Goal: Task Accomplishment & Management: Use online tool/utility

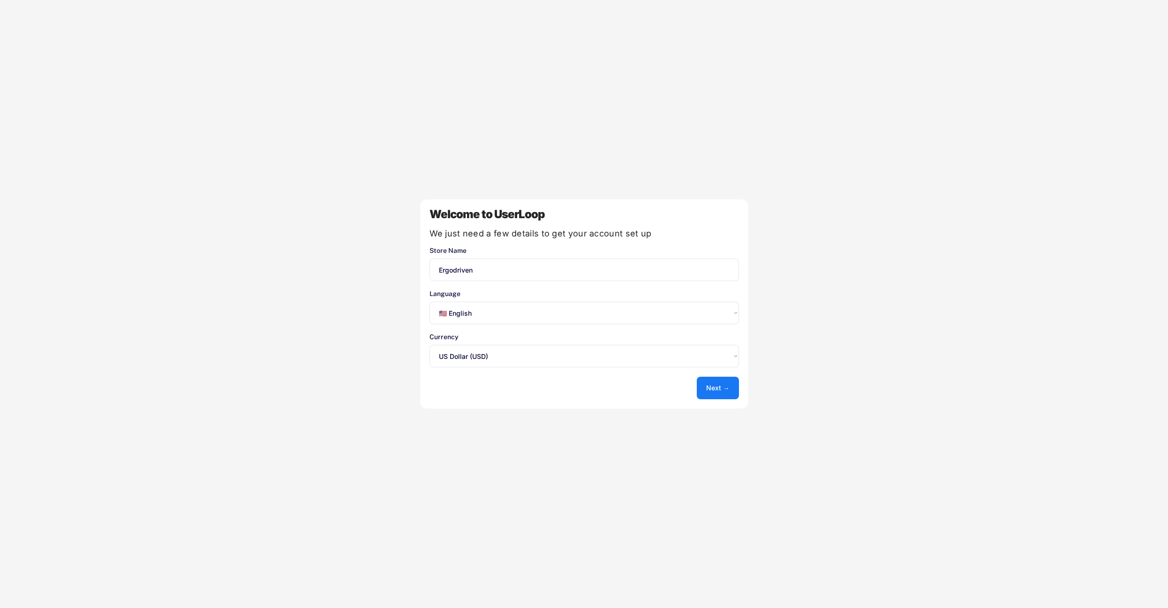
select select ""en""
select select ""1348695171700984260__LOOKUP__1635527639547x175194367885836100""
click at [721, 390] on button "Next →" at bounding box center [718, 387] width 42 height 23
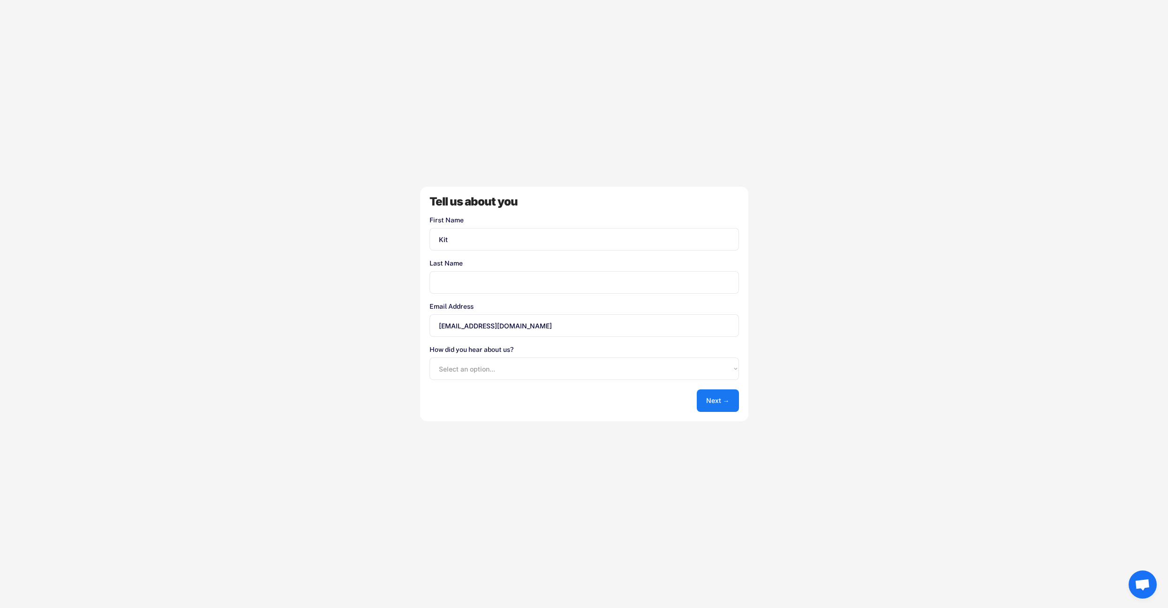
type input "Kit"
type input "Perkins"
select select ""other""
click at [725, 405] on button "Next →" at bounding box center [718, 400] width 42 height 23
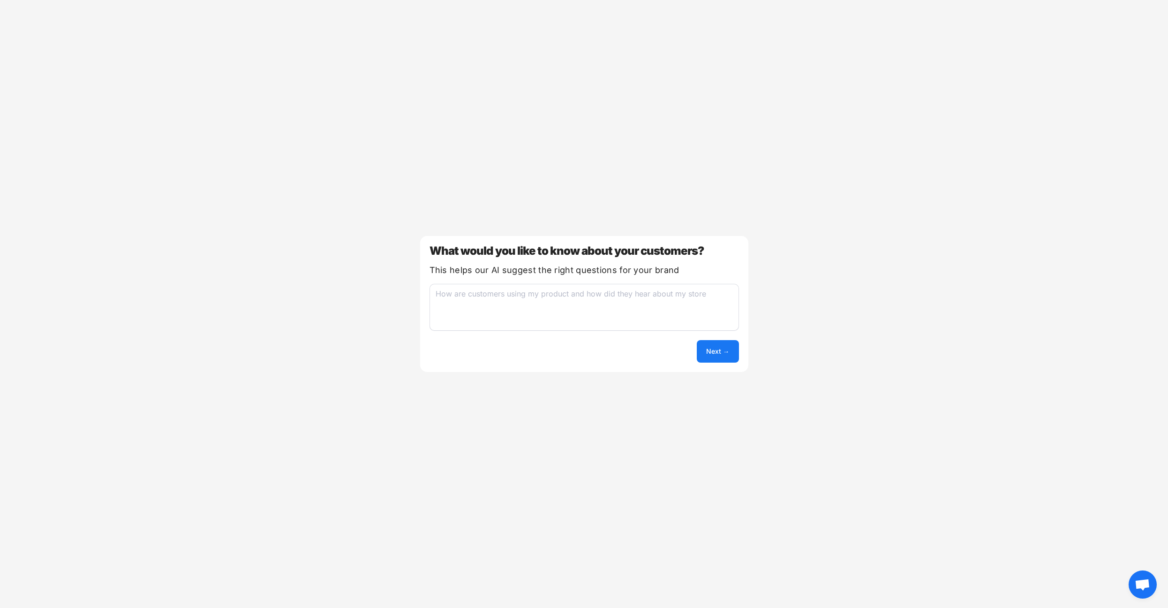
click at [585, 304] on textarea at bounding box center [583, 307] width 309 height 47
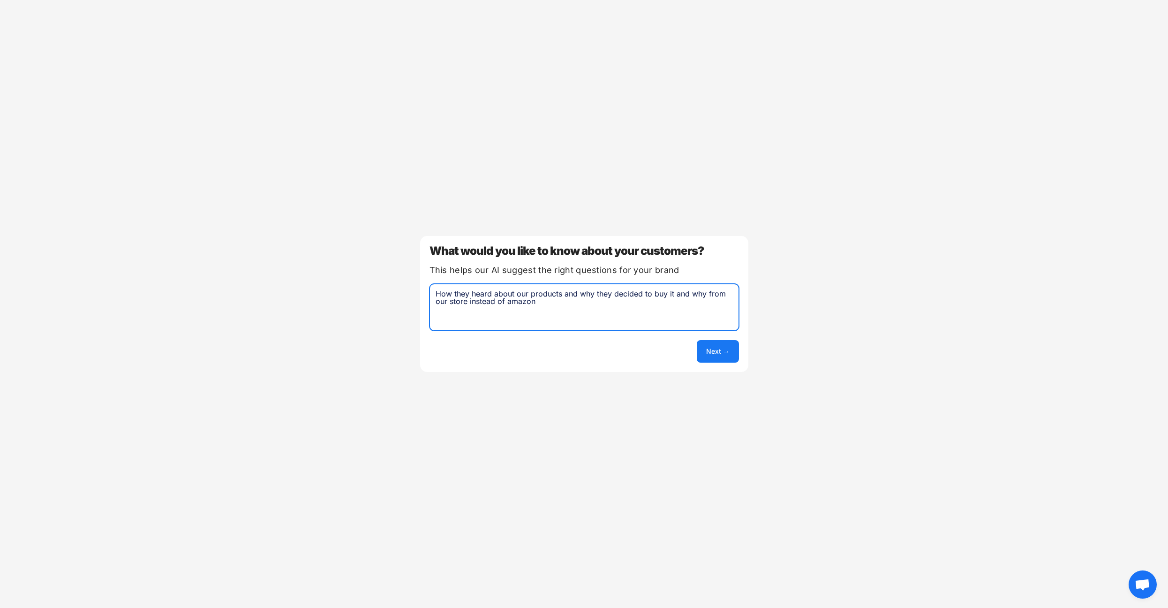
type textarea "How they heard about our products and why they decided to buy it and why from o…"
click at [732, 345] on button "Next →" at bounding box center [718, 351] width 42 height 23
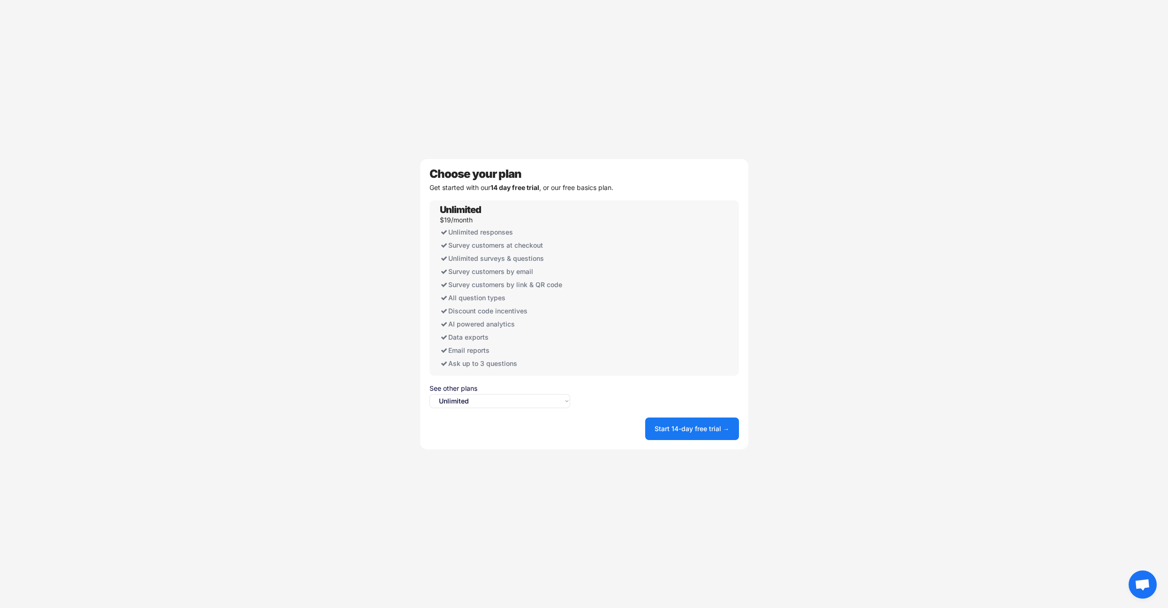
select select ""free0""
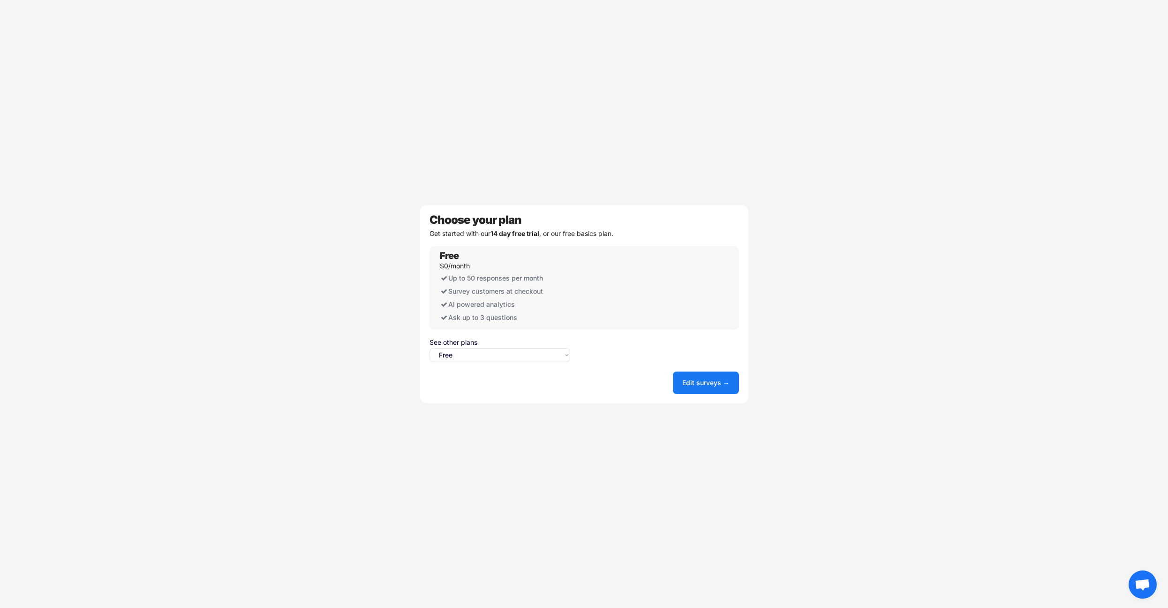
click at [710, 383] on button "Edit surveys →" at bounding box center [706, 382] width 66 height 23
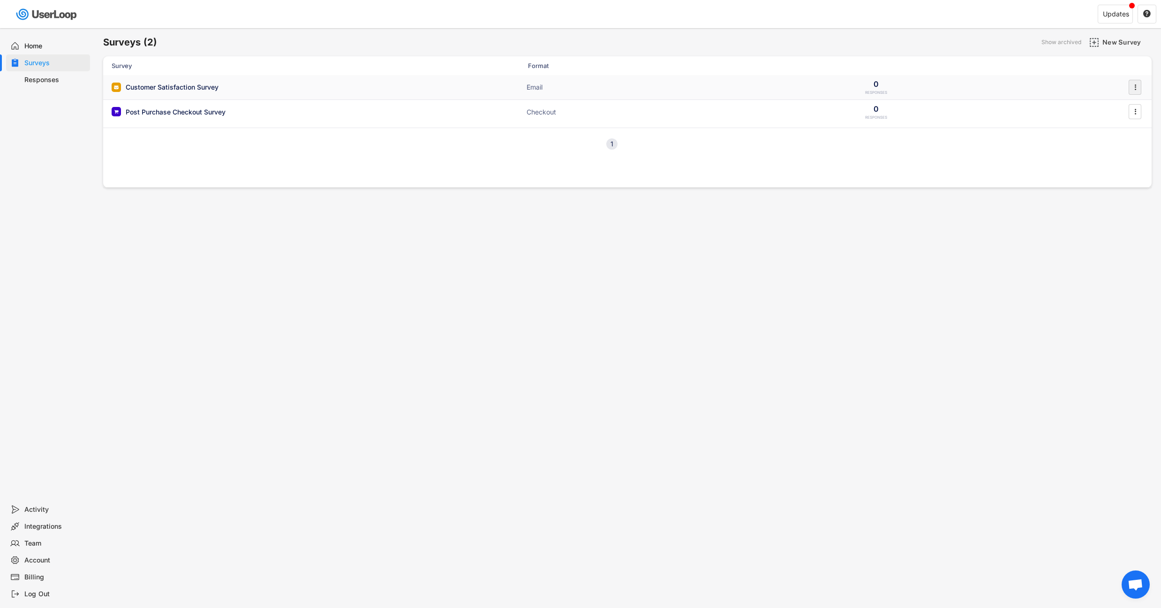
click at [1131, 87] on icon "" at bounding box center [1134, 87] width 9 height 14
click at [1101, 159] on div "Triggers" at bounding box center [1121, 163] width 59 height 8
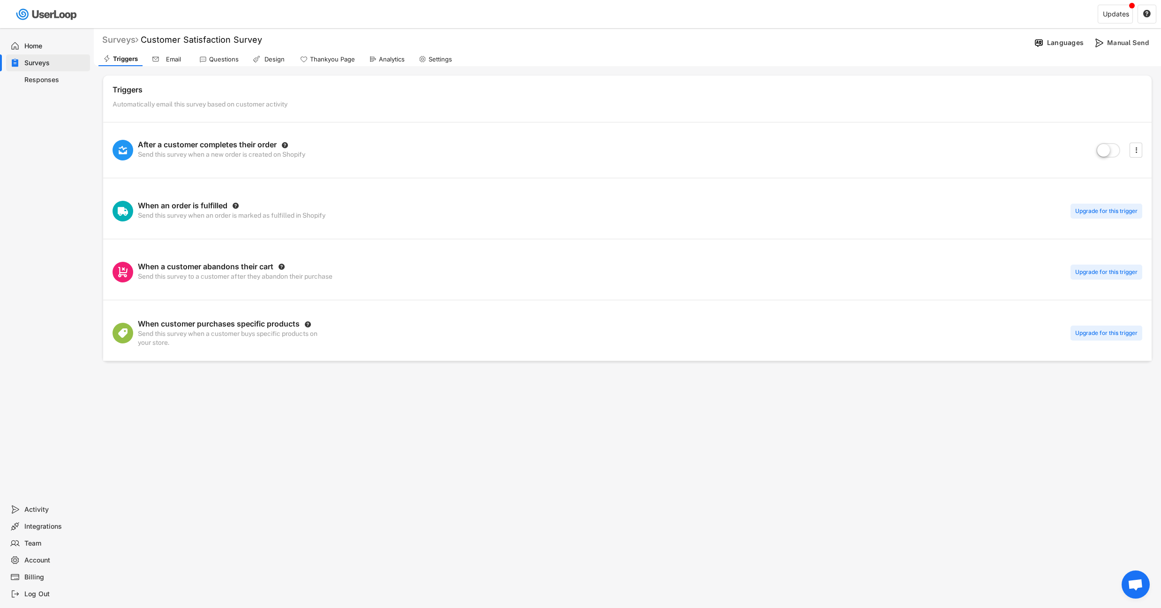
drag, startPoint x: 132, startPoint y: 42, endPoint x: 144, endPoint y: 42, distance: 12.2
click at [132, 42] on div "Surveys" at bounding box center [120, 39] width 36 height 11
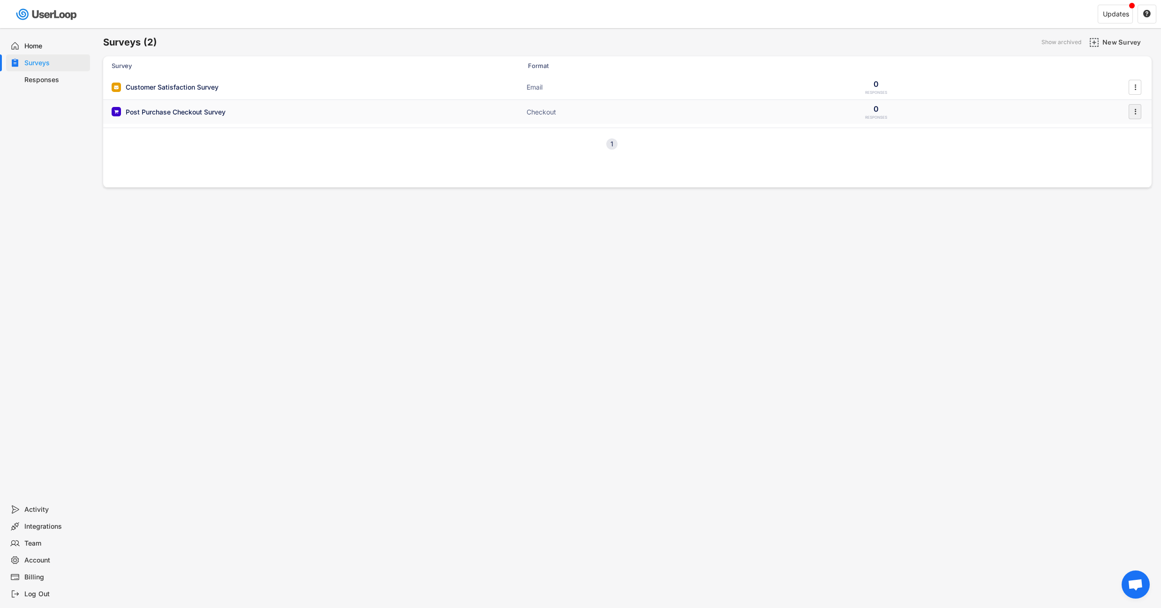
click at [1136, 112] on icon "" at bounding box center [1134, 112] width 9 height 14
click at [1118, 135] on div "Enable" at bounding box center [1114, 131] width 74 height 14
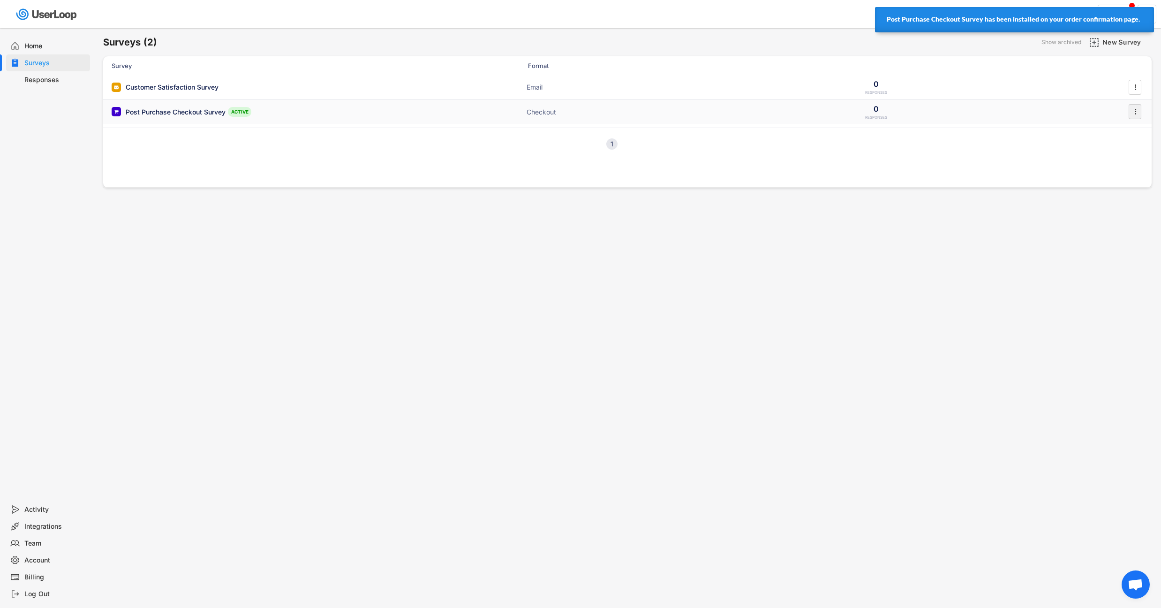
click at [1132, 108] on icon "" at bounding box center [1134, 112] width 9 height 14
click at [1120, 145] on div "Edit Questions" at bounding box center [1114, 150] width 74 height 14
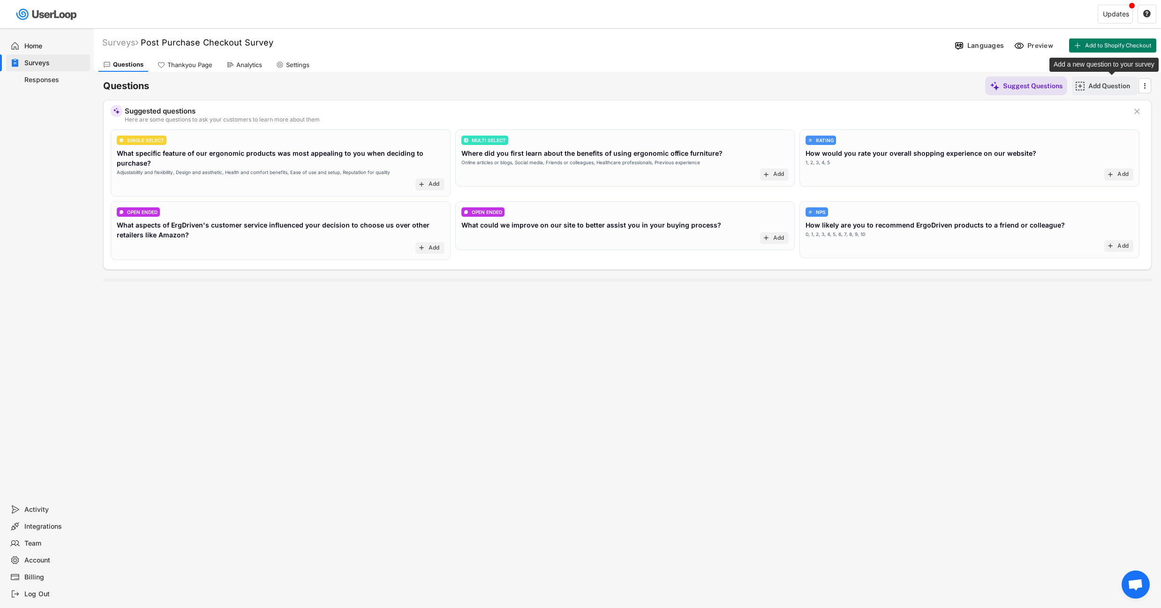
click at [1118, 85] on div "Add Question" at bounding box center [1111, 86] width 47 height 8
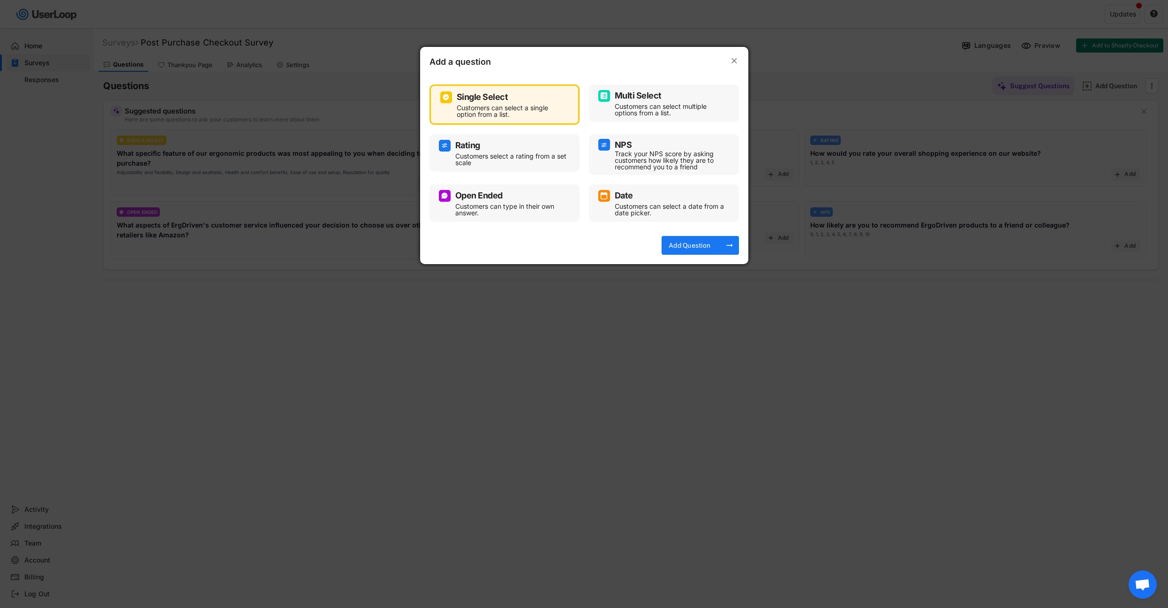
click at [643, 103] on div "Customers can select multiple options from a list." at bounding box center [671, 109] width 113 height 13
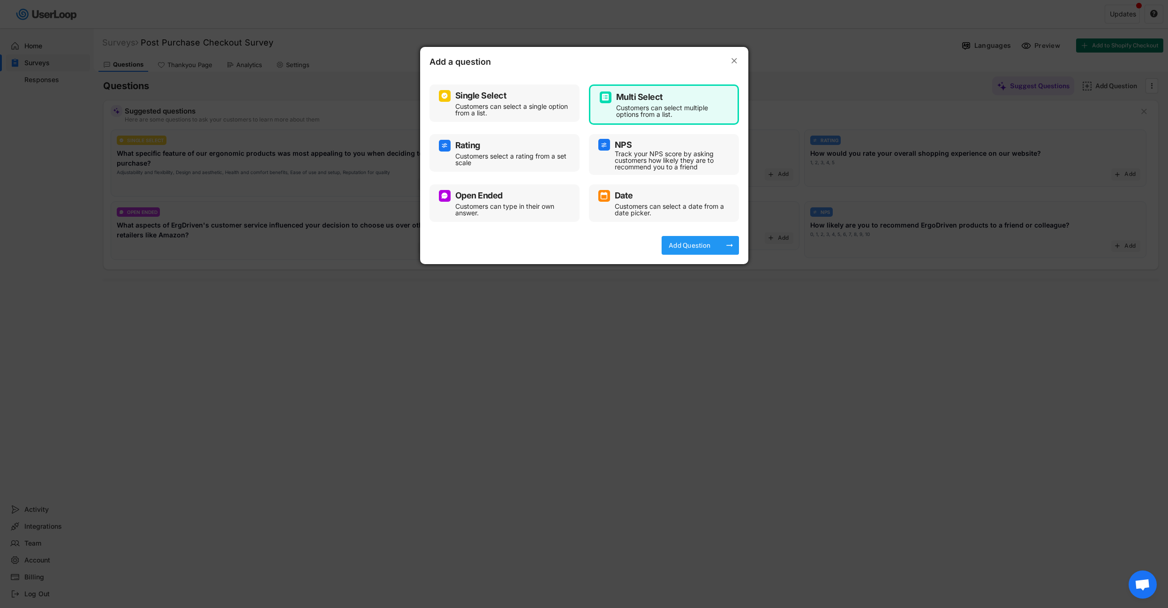
click at [722, 245] on div "Add Question arrow_right_alt" at bounding box center [699, 245] width 77 height 19
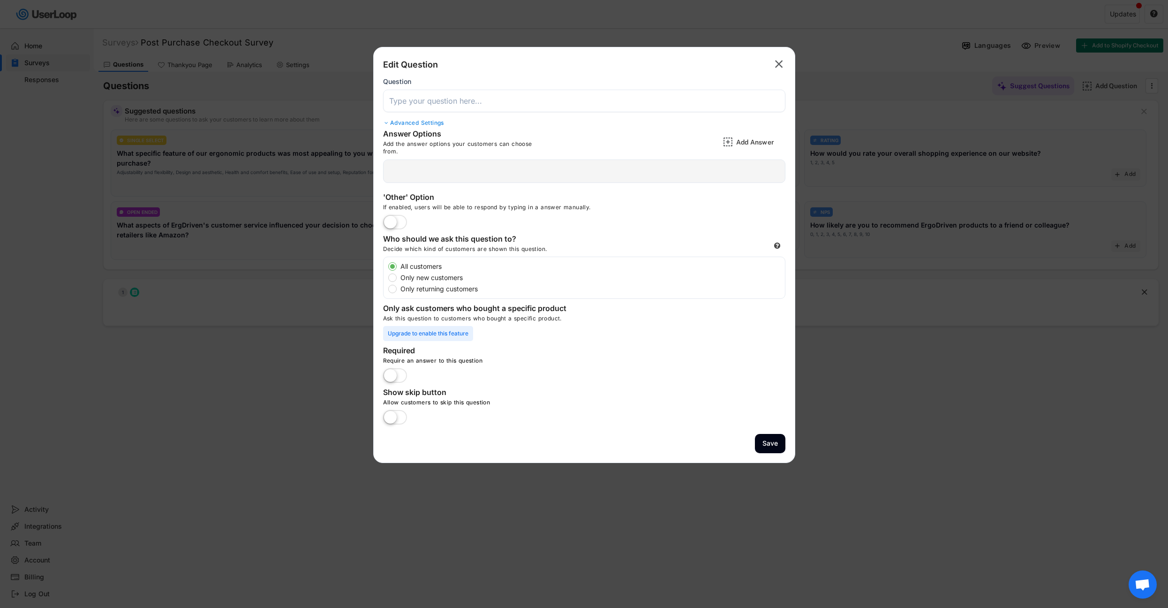
click at [455, 105] on input "input" at bounding box center [584, 101] width 402 height 23
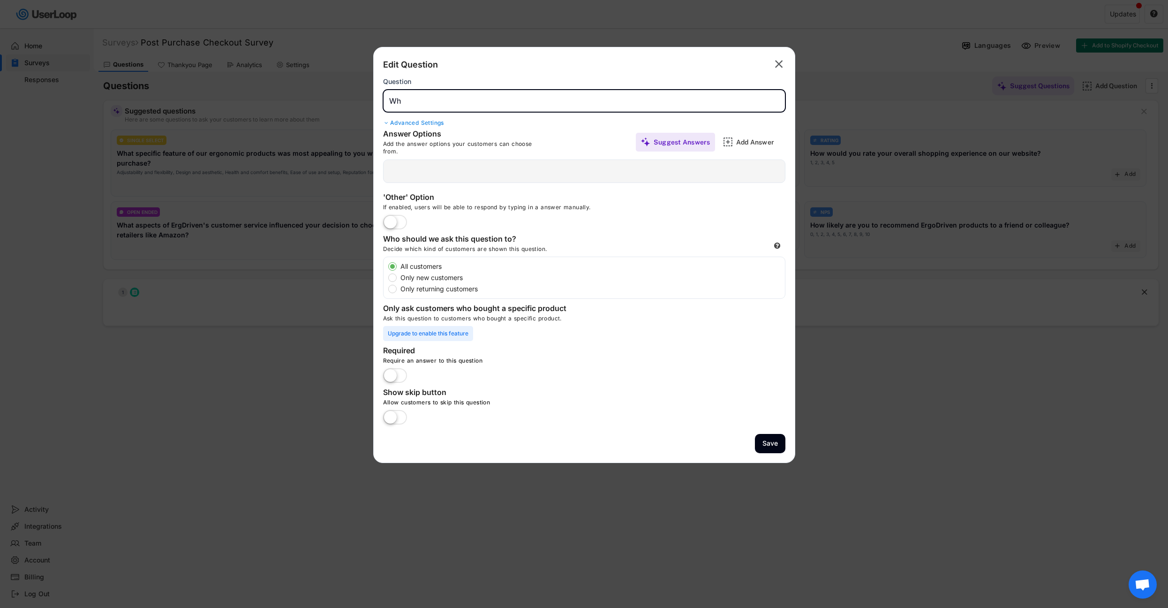
type input "W"
type input "How did you hear about us?"
click at [469, 175] on div at bounding box center [584, 170] width 402 height 23
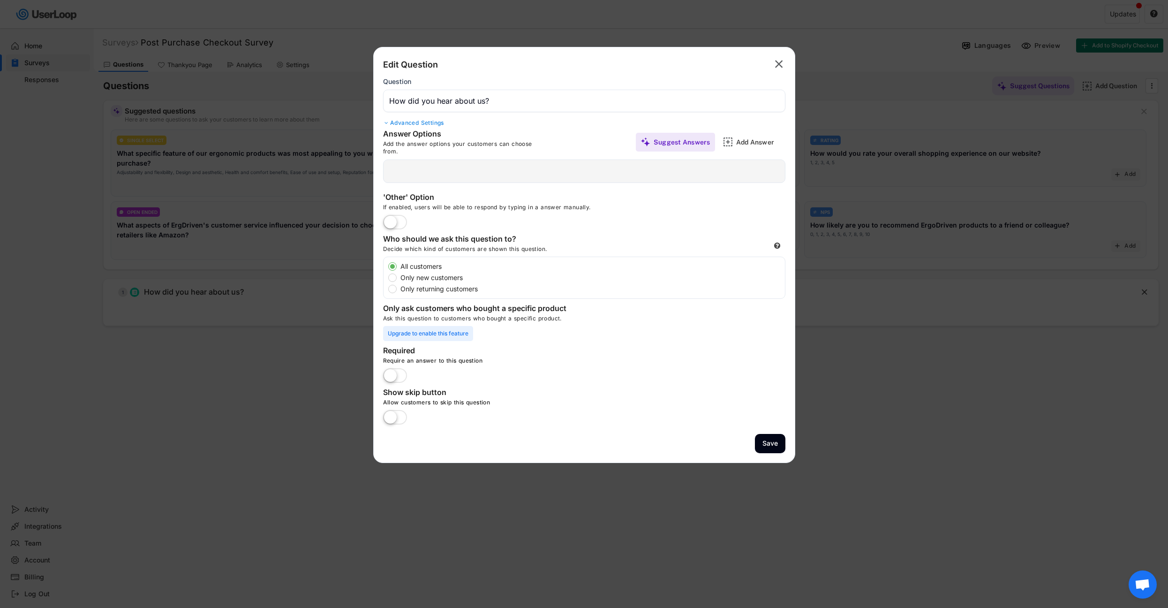
click at [398, 221] on label at bounding box center [395, 222] width 29 height 21
click at [0, 0] on input "checkbox" at bounding box center [0, 0] width 0 height 0
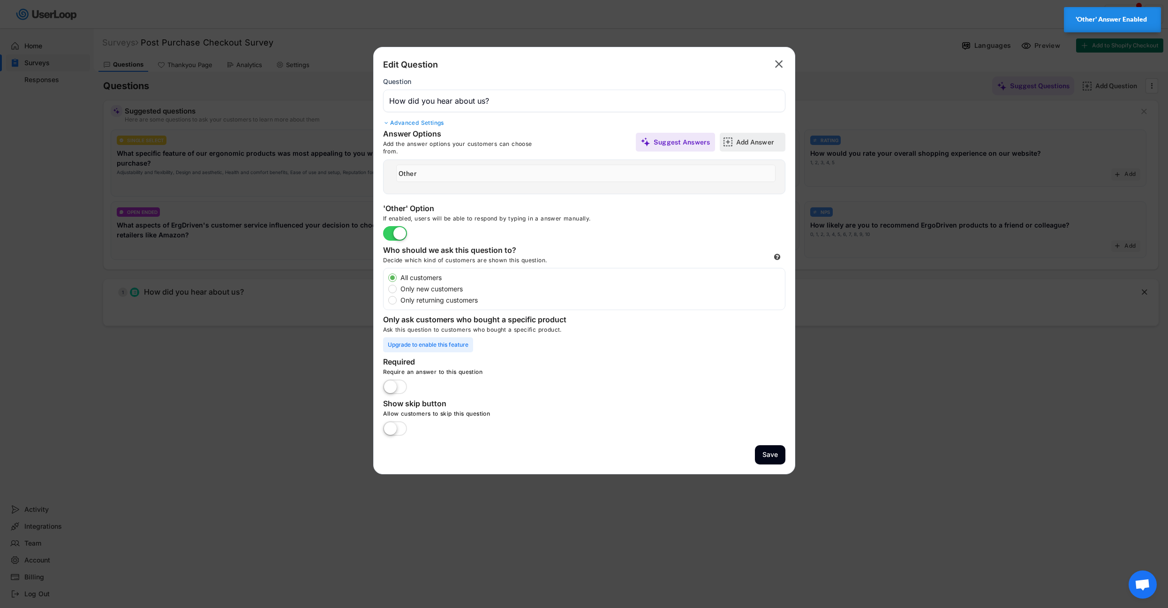
click at [746, 143] on div "Add Answer" at bounding box center [759, 142] width 47 height 8
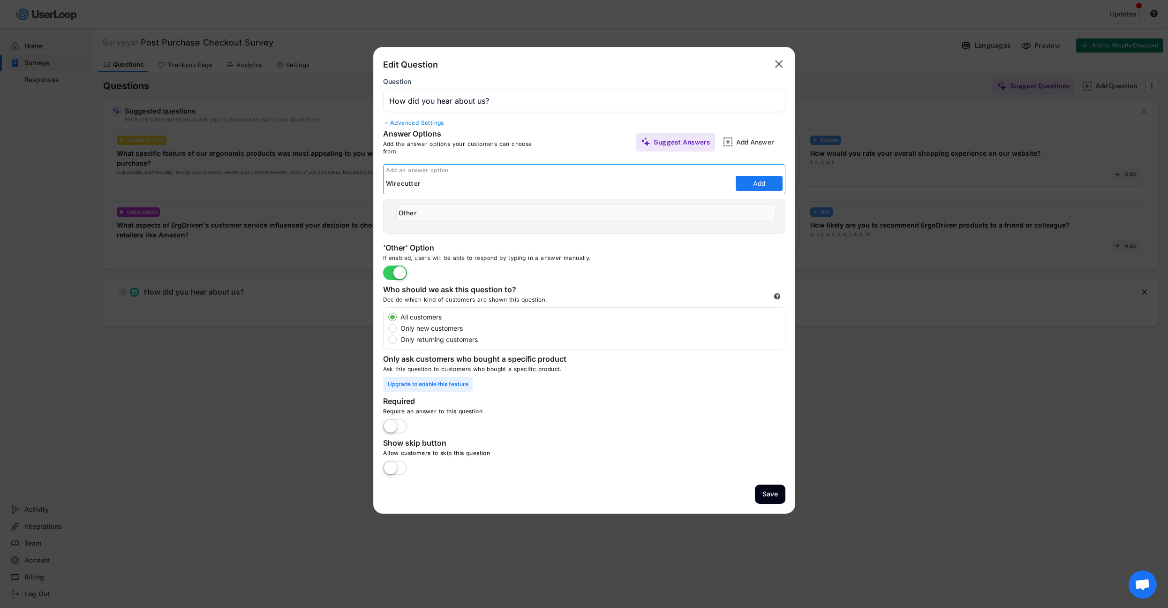
click at [439, 180] on input "input" at bounding box center [559, 183] width 347 height 14
type input "Google"
click at [762, 180] on button "Add" at bounding box center [758, 183] width 47 height 15
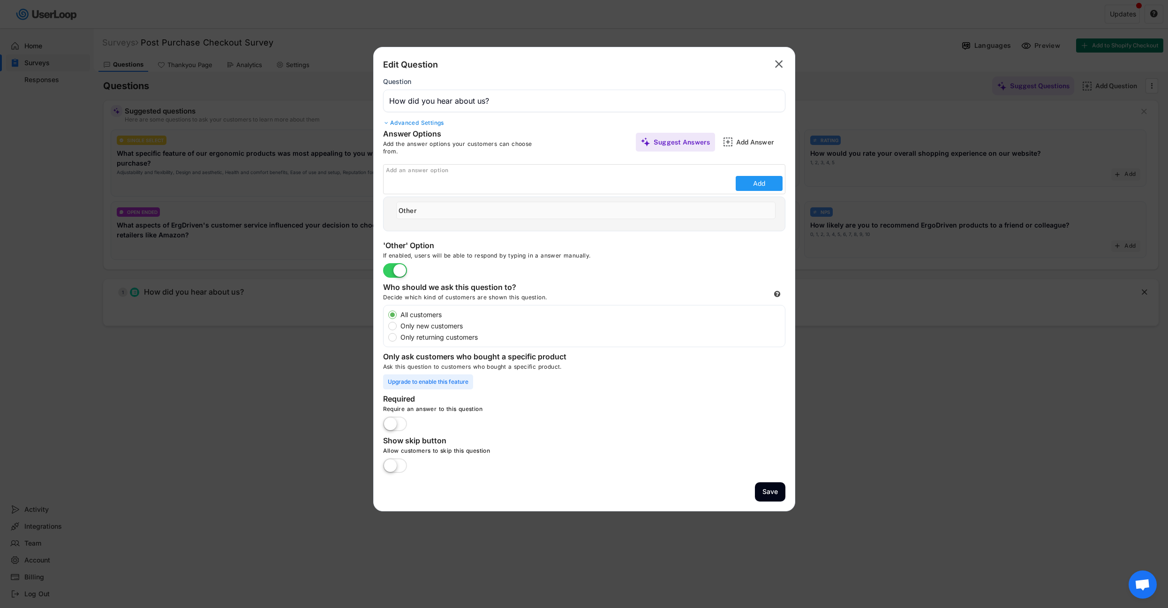
type input "Google"
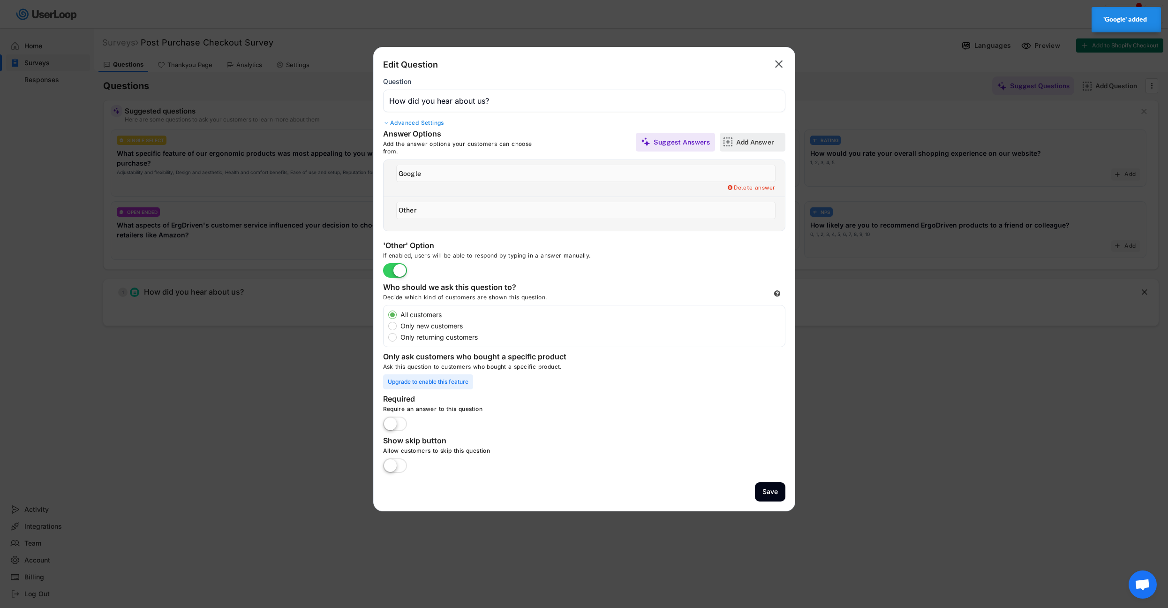
click at [745, 145] on div "Add Answer" at bounding box center [759, 142] width 47 height 8
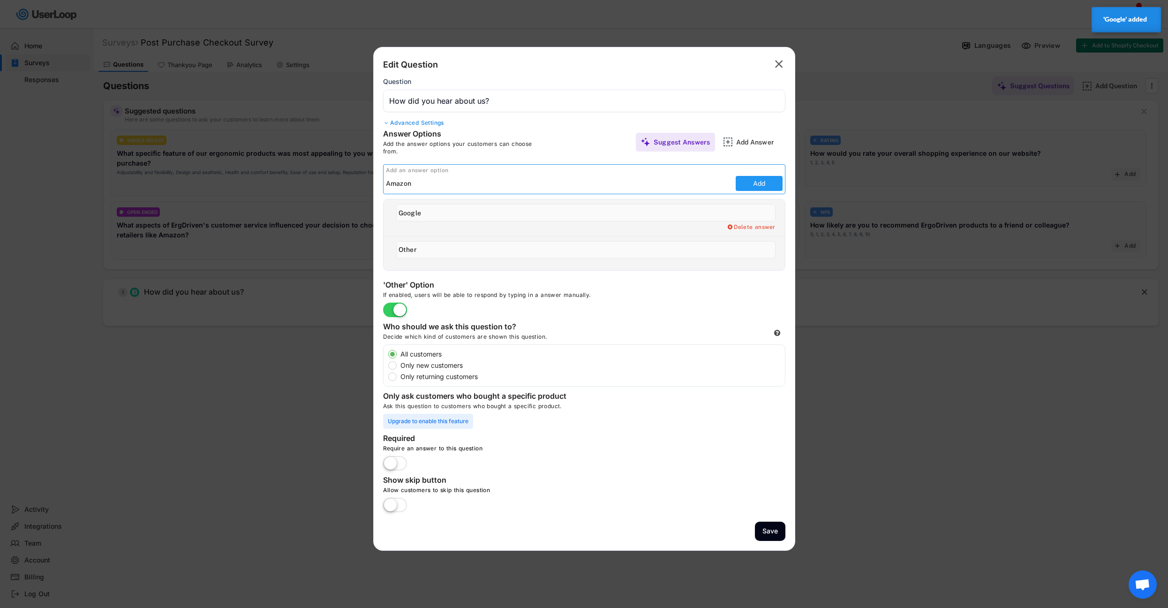
type input "Amazon"
click at [752, 181] on button "Add" at bounding box center [758, 183] width 47 height 15
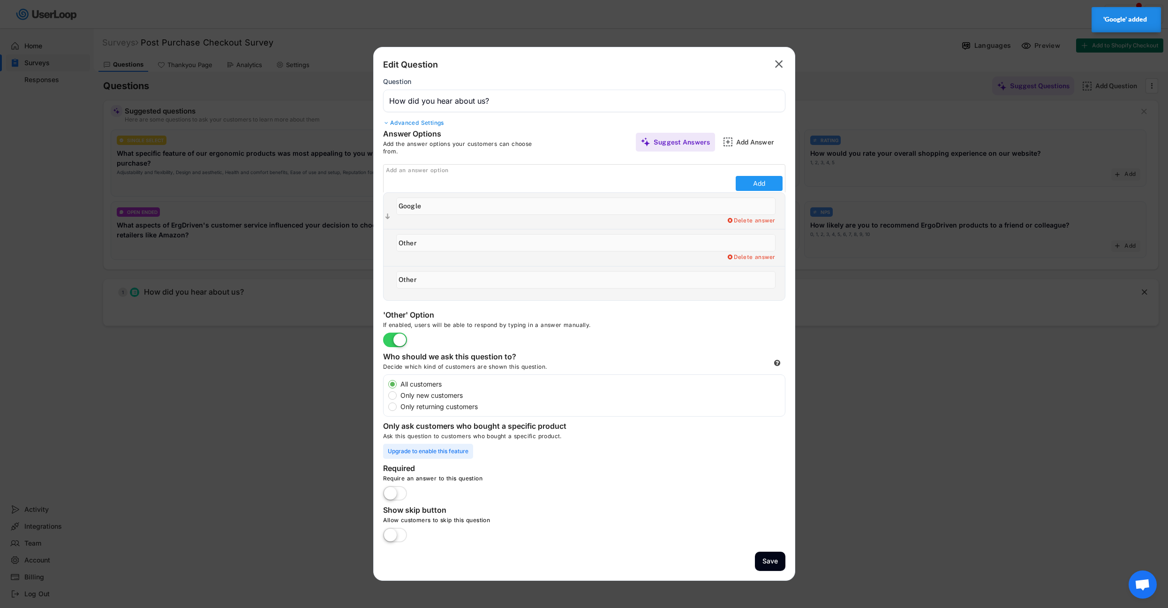
type input "Amazon"
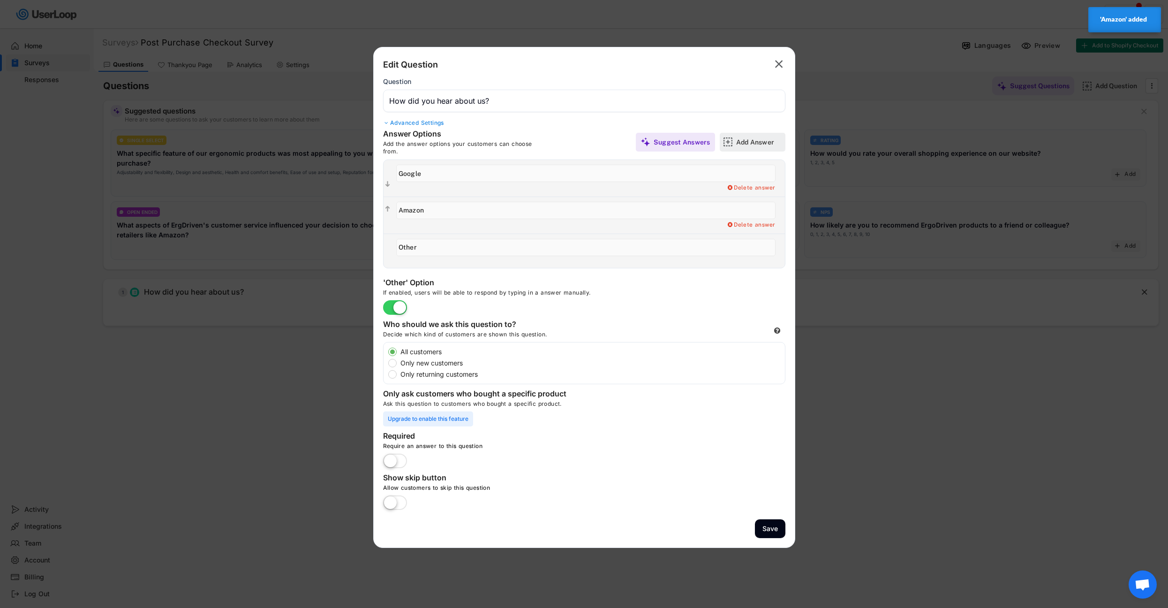
click at [750, 142] on div "Add Answer" at bounding box center [759, 142] width 47 height 8
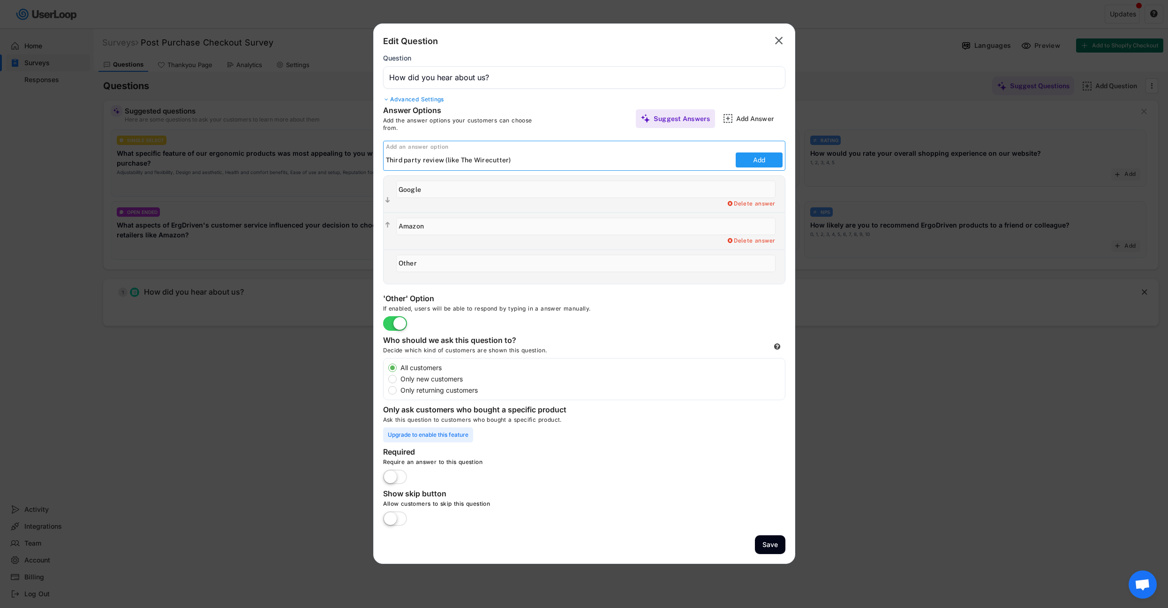
type input "Third party review (like The Wirecutter)"
click at [741, 156] on button "Add" at bounding box center [758, 159] width 47 height 15
type input "Third party review (like The Wirecutter)"
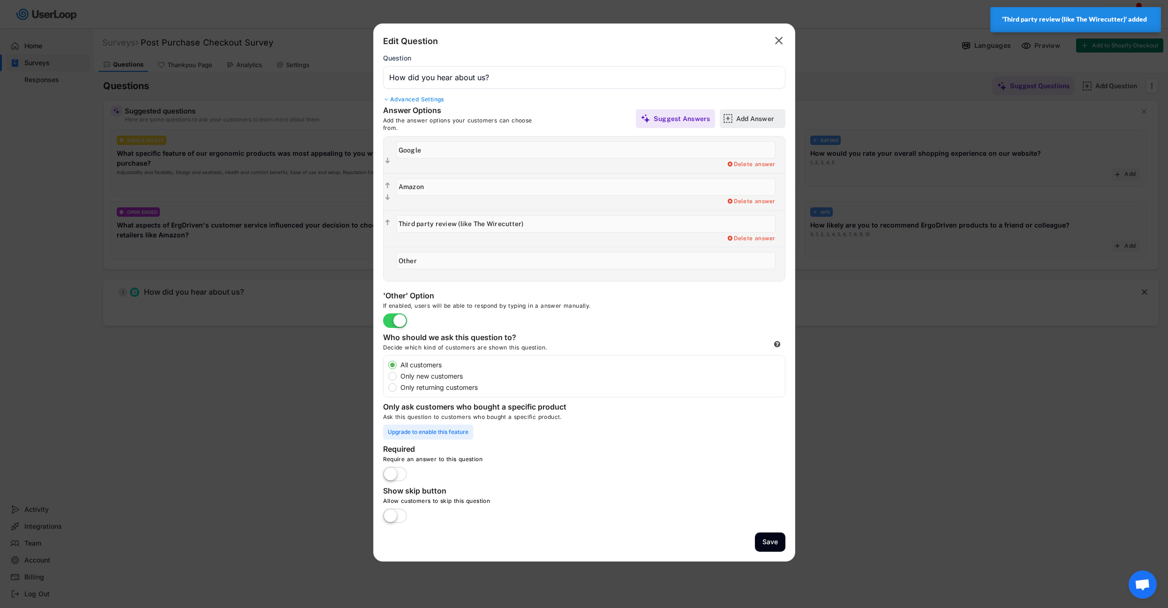
click at [743, 117] on div "Add Answer" at bounding box center [759, 118] width 47 height 8
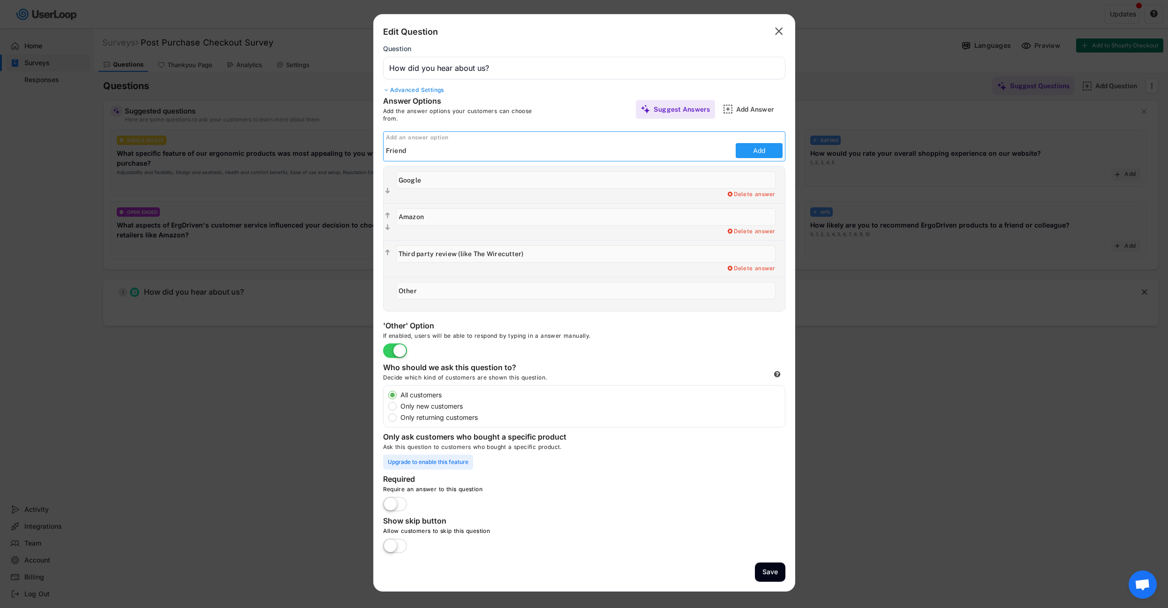
type input "Friend"
click at [757, 152] on button "Add" at bounding box center [758, 150] width 47 height 15
type input "Friend"
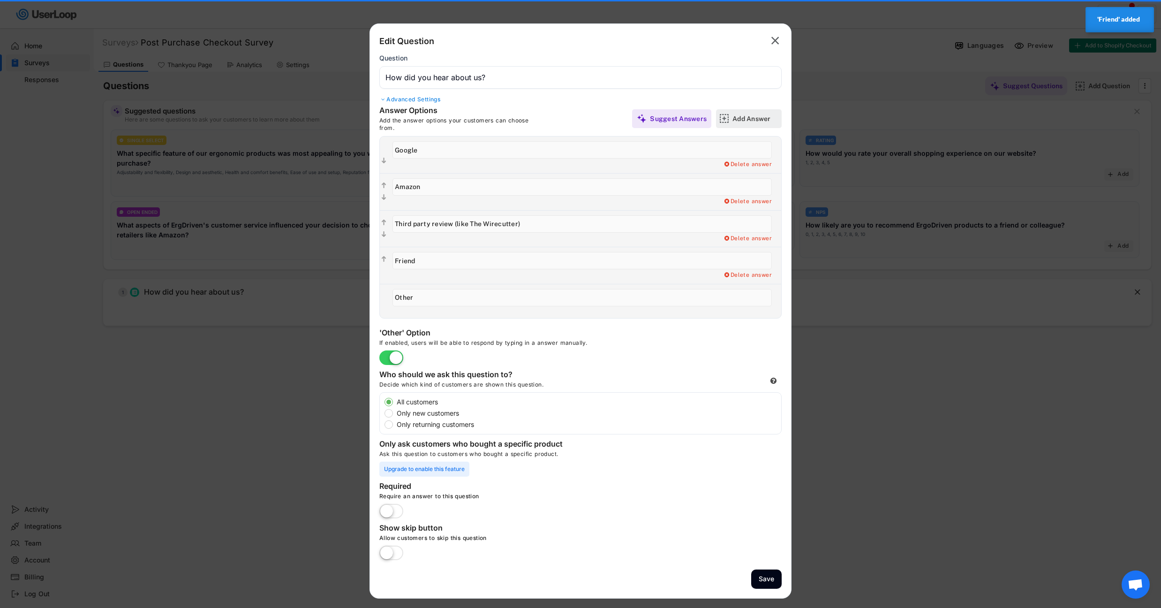
click at [753, 119] on div "Add Answer" at bounding box center [755, 118] width 47 height 8
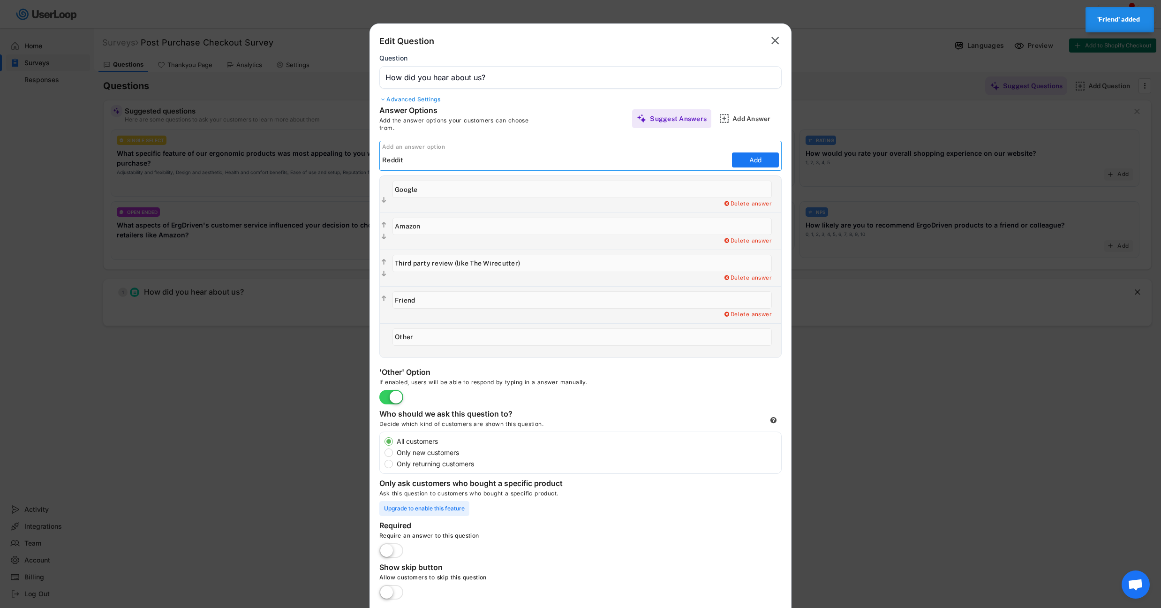
type input "Reddit"
click at [754, 162] on button "Add" at bounding box center [755, 159] width 47 height 15
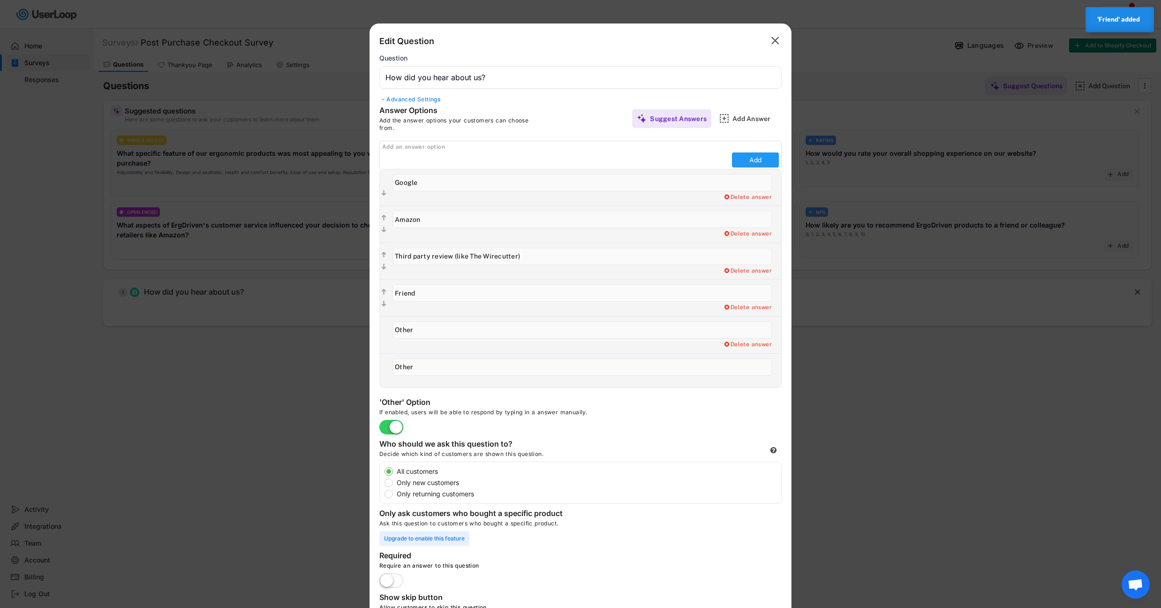
type input "Reddit"
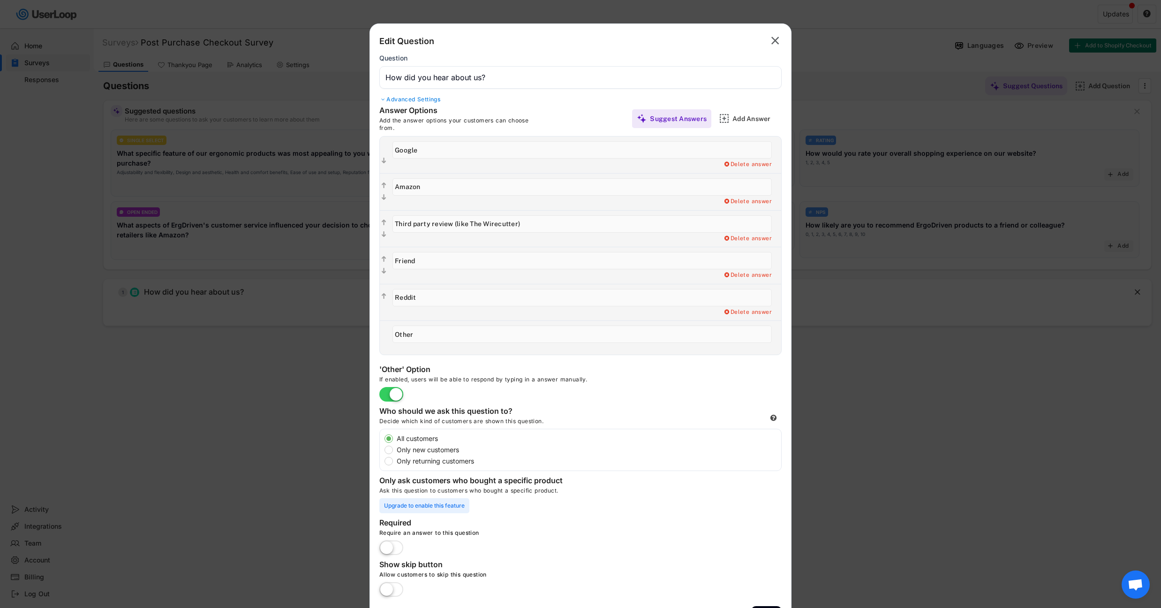
scroll to position [28, 0]
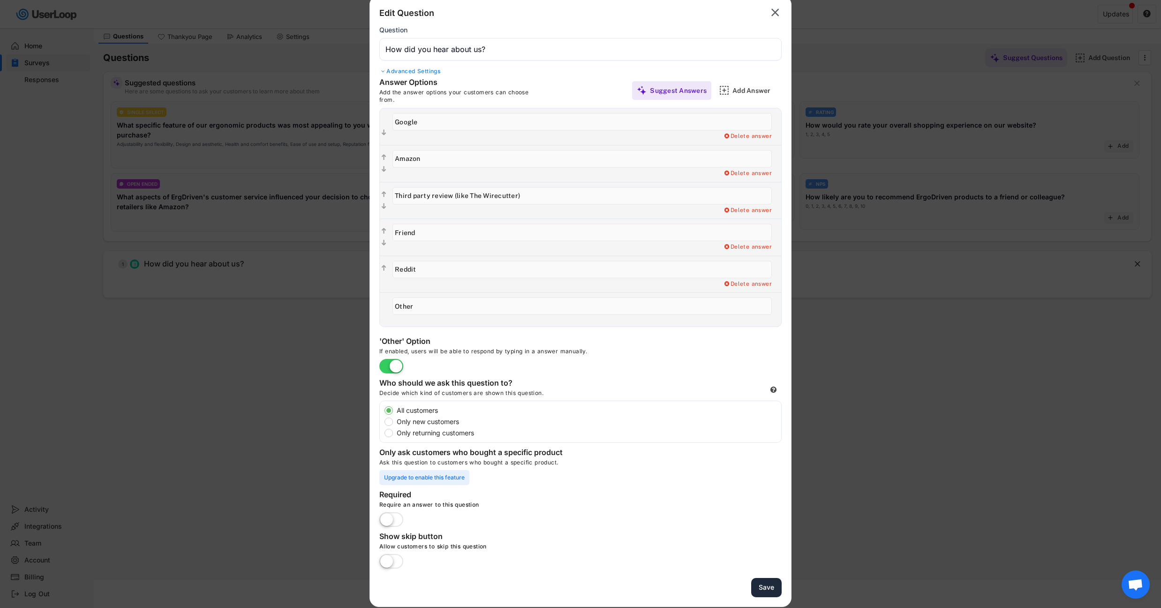
click at [766, 580] on button "Save" at bounding box center [766, 587] width 30 height 19
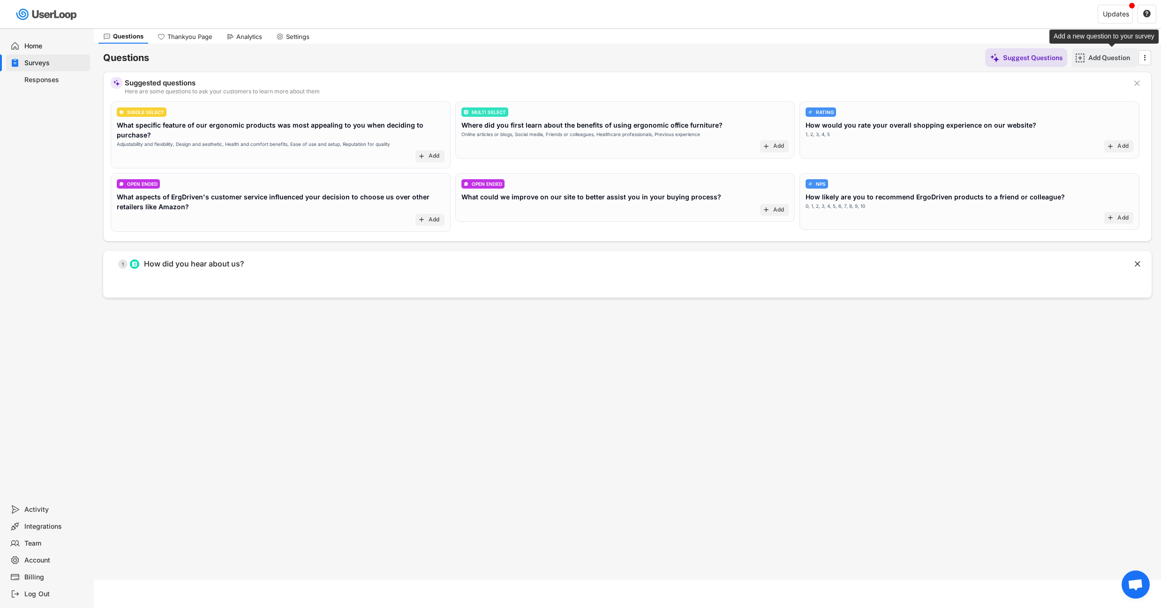
click at [1106, 53] on div "Add Question" at bounding box center [1111, 57] width 47 height 19
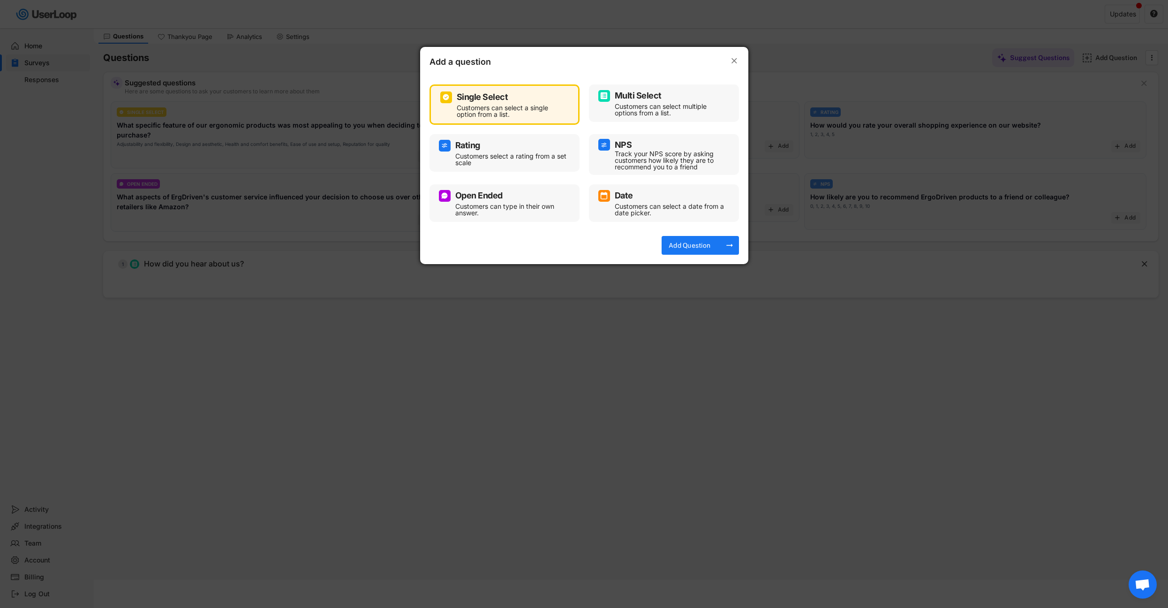
click at [512, 205] on div "Customers can type in their own answer." at bounding box center [511, 209] width 113 height 13
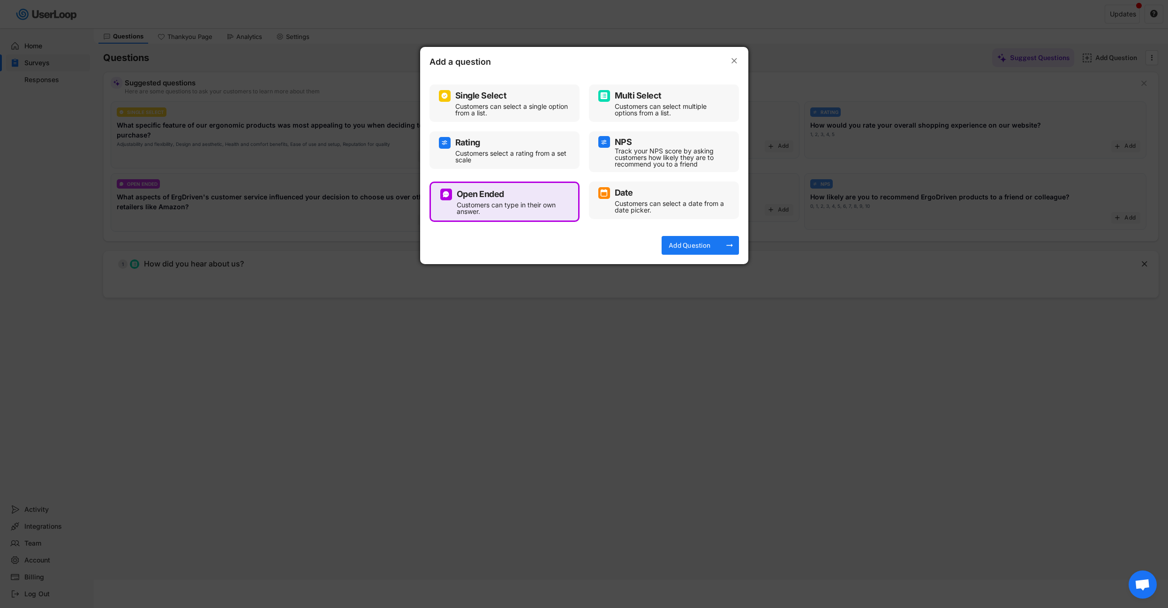
click at [664, 102] on div "Multi Select Customers can select multiple options from a list." at bounding box center [663, 103] width 131 height 28
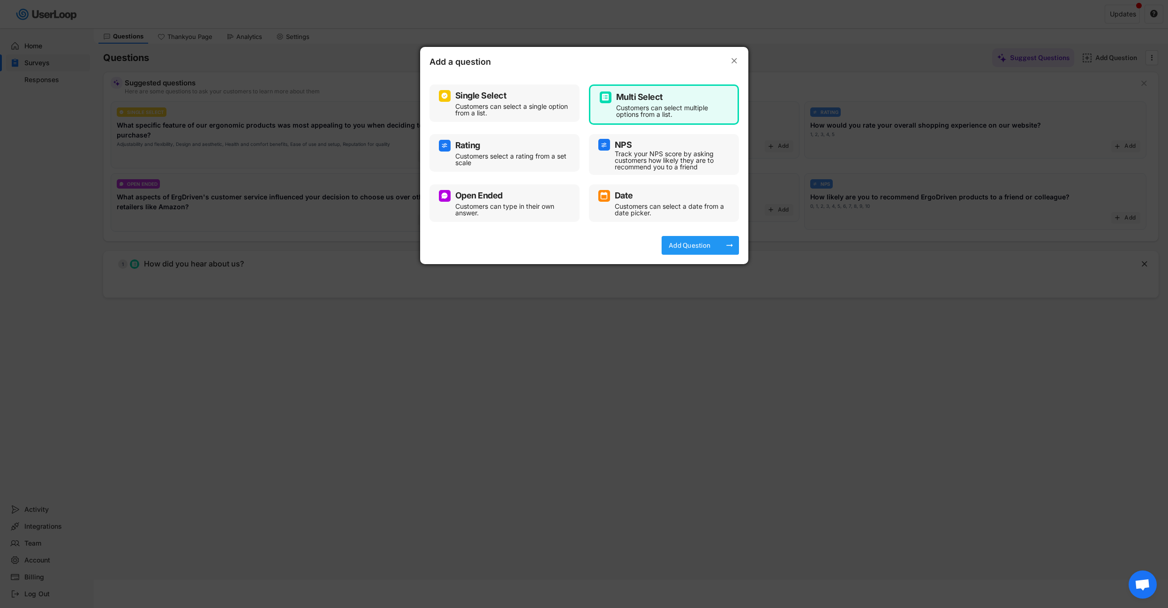
click at [721, 243] on div "Add Question arrow_right_alt" at bounding box center [699, 245] width 77 height 19
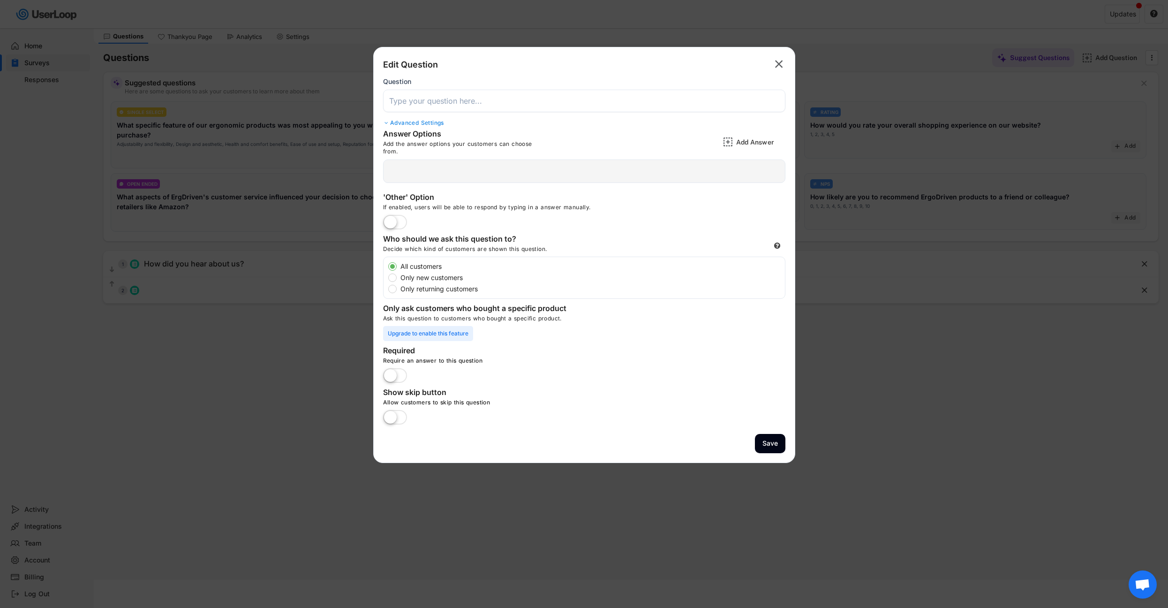
click at [511, 103] on input "input" at bounding box center [584, 101] width 402 height 23
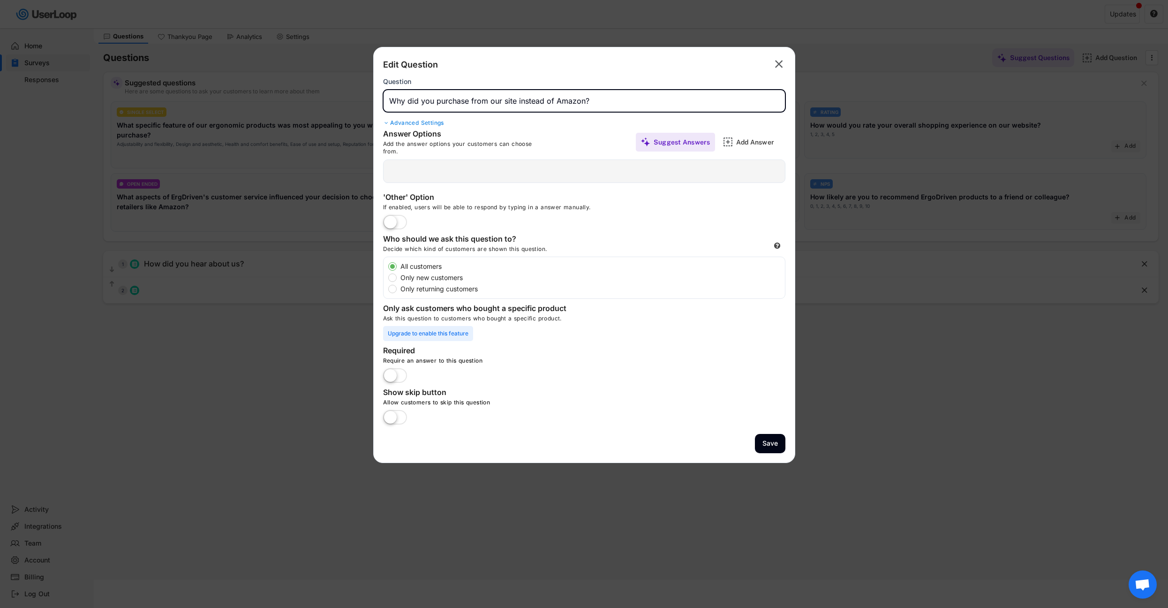
type input "Why did you purchase from our site instead of Amazon?"
click at [775, 63] on text "" at bounding box center [779, 64] width 8 height 14
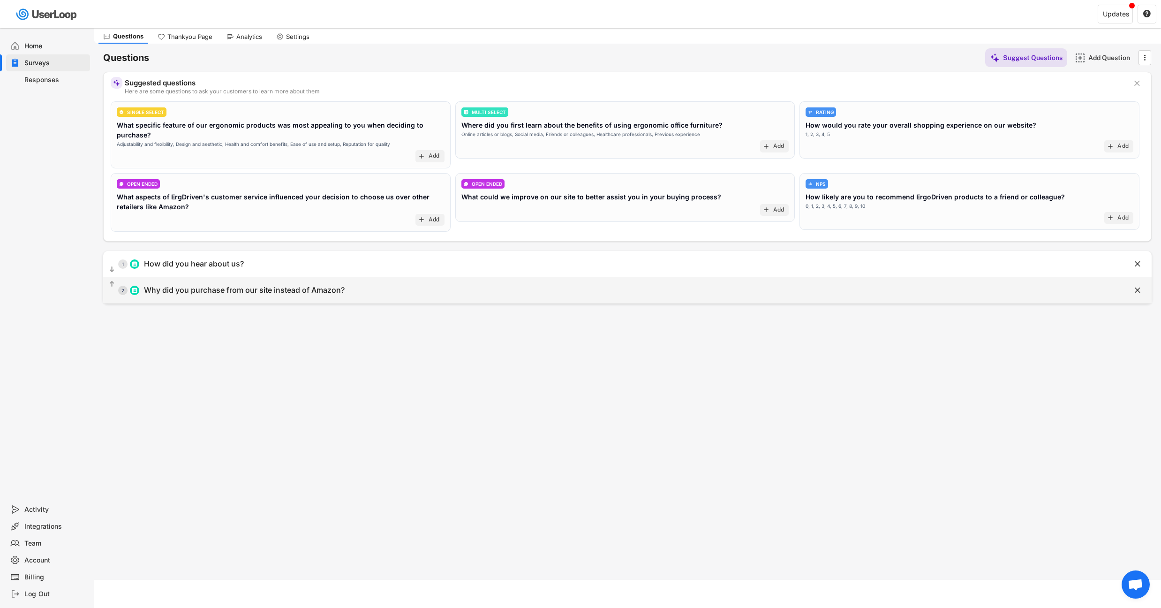
click at [1139, 290] on text "" at bounding box center [1137, 290] width 6 height 10
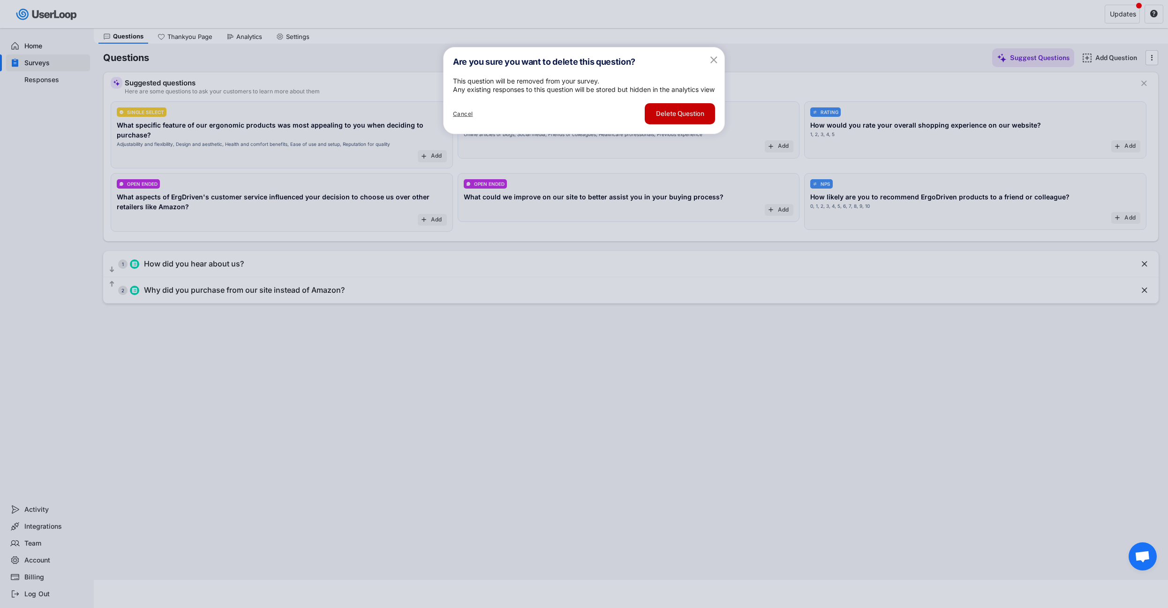
click at [698, 124] on button "Delete Question" at bounding box center [680, 113] width 70 height 21
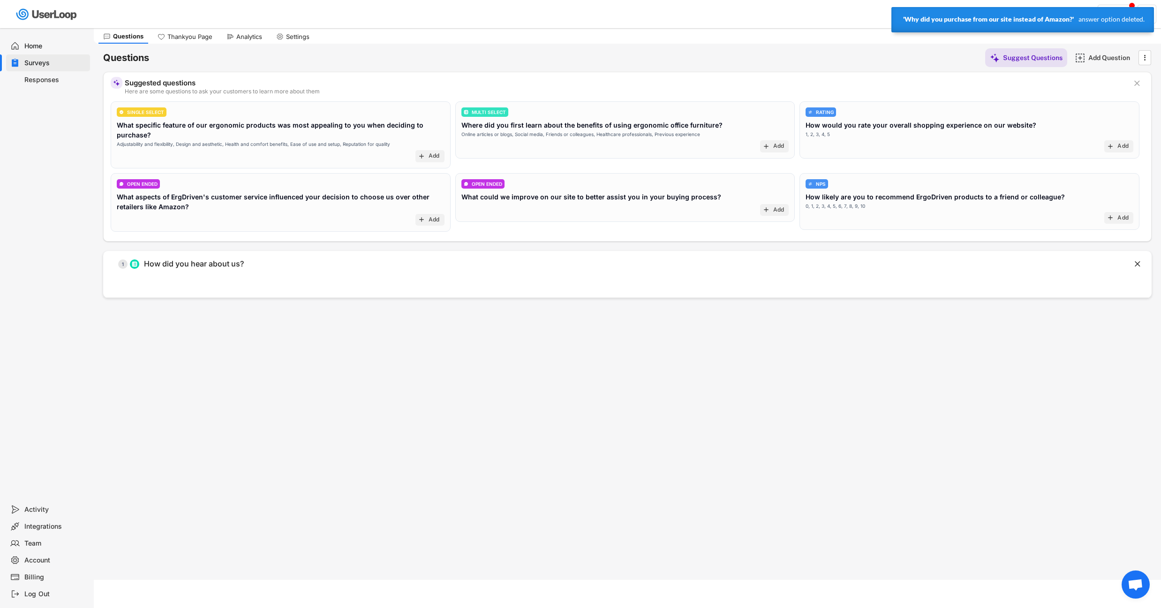
scroll to position [0, 0]
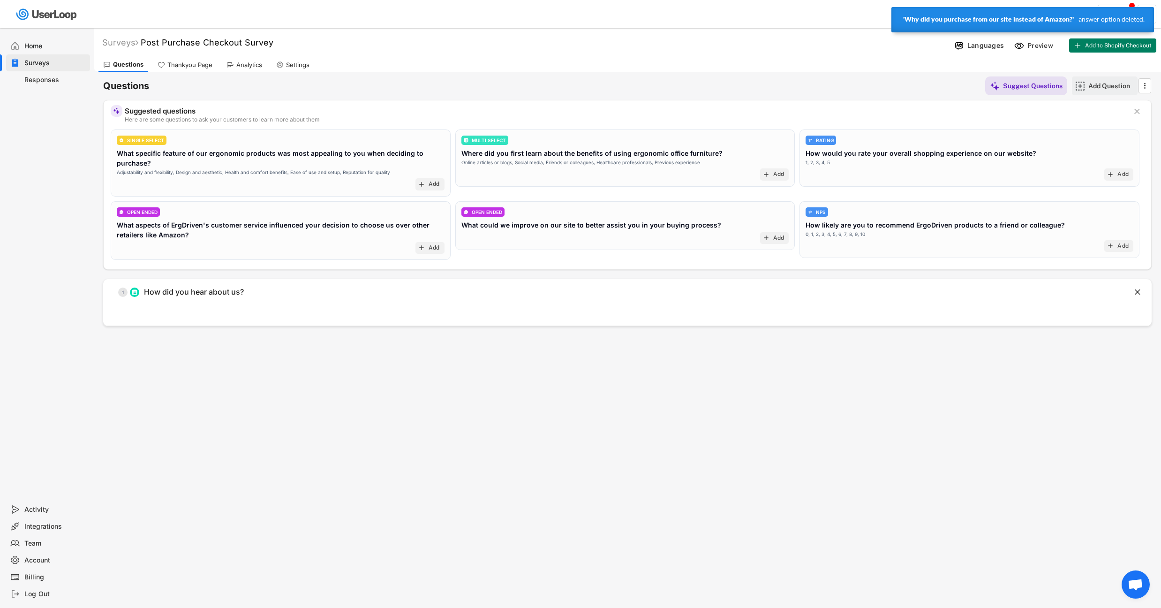
click at [1100, 86] on div "Add Question" at bounding box center [1111, 86] width 47 height 8
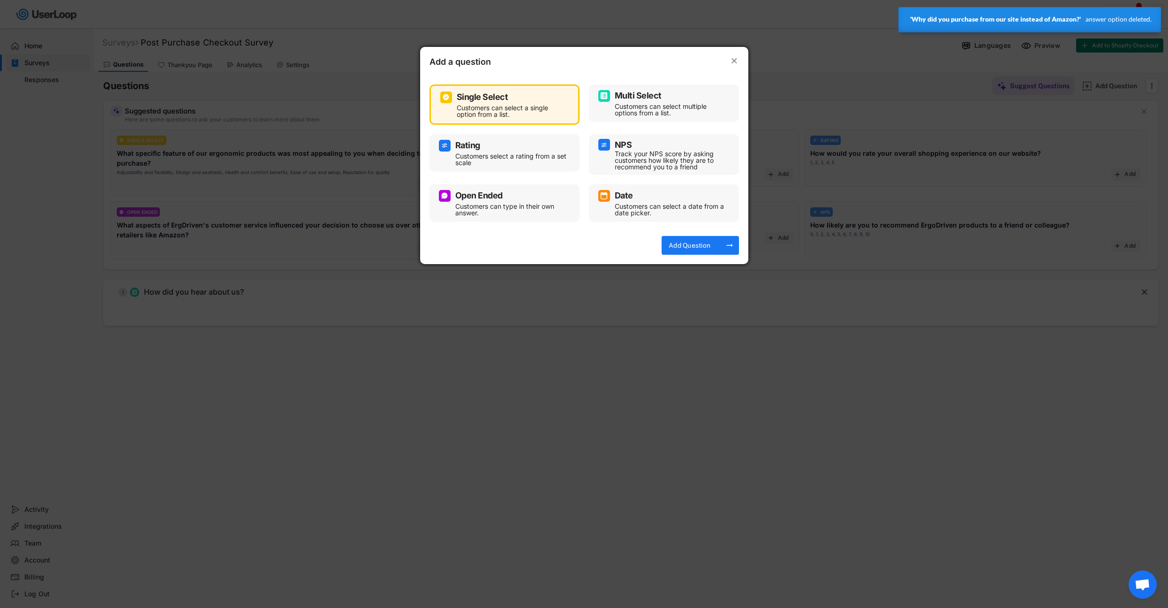
click at [522, 208] on div "Customers can type in their own answer." at bounding box center [511, 209] width 113 height 13
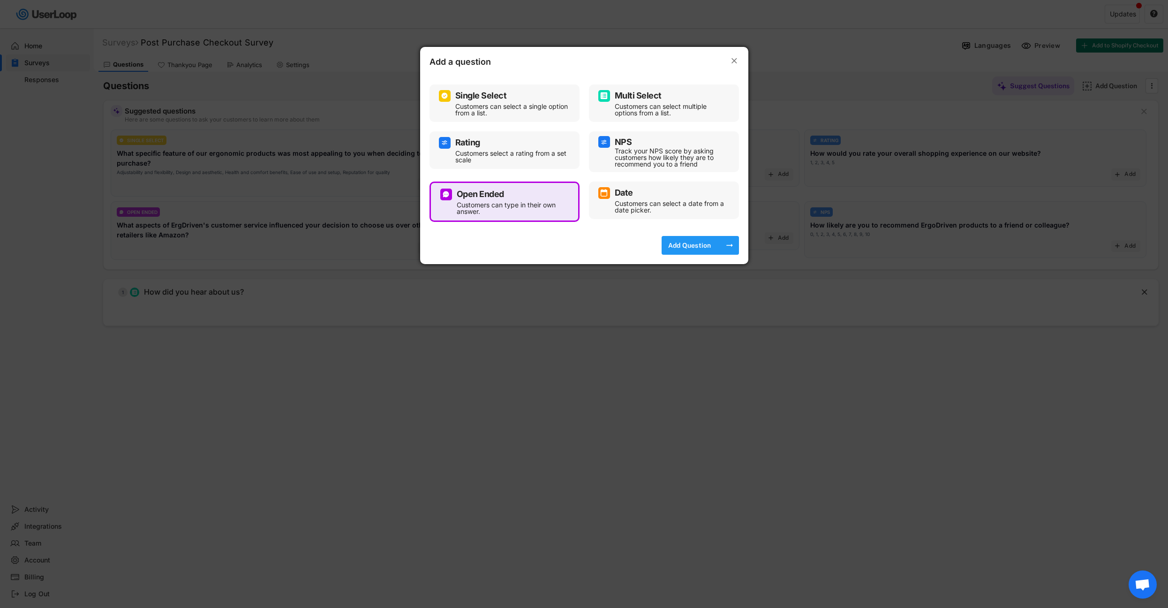
click at [711, 244] on div "Add Question" at bounding box center [689, 245] width 47 height 8
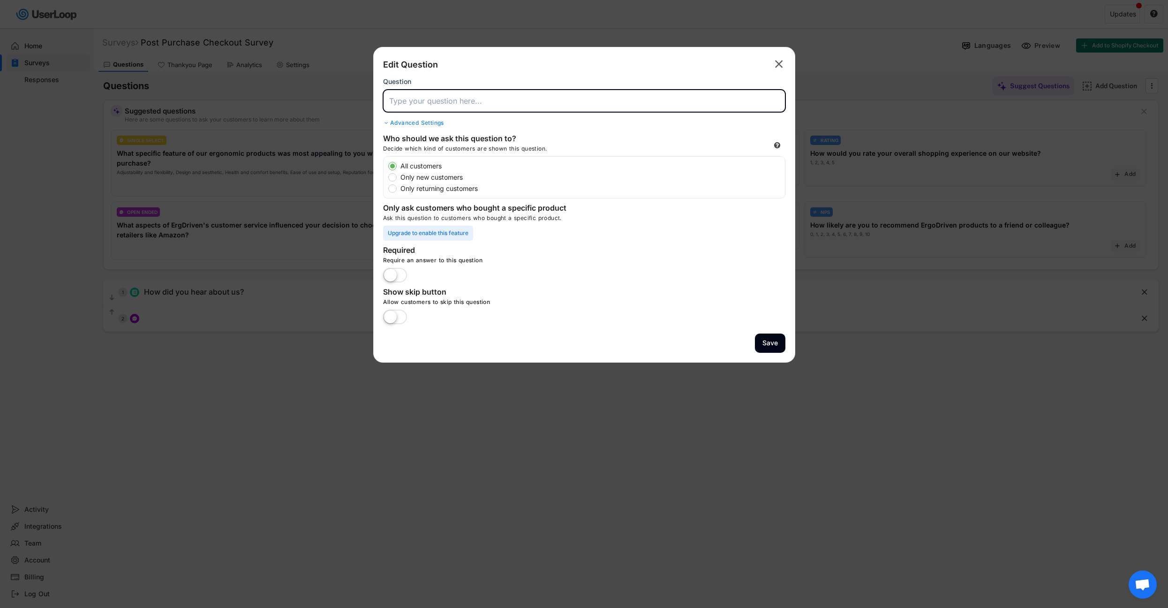
click at [536, 103] on input "input" at bounding box center [584, 101] width 402 height 23
click at [442, 99] on input "input" at bounding box center [584, 101] width 402 height 23
click at [645, 102] on input "input" at bounding box center [584, 101] width 402 height 23
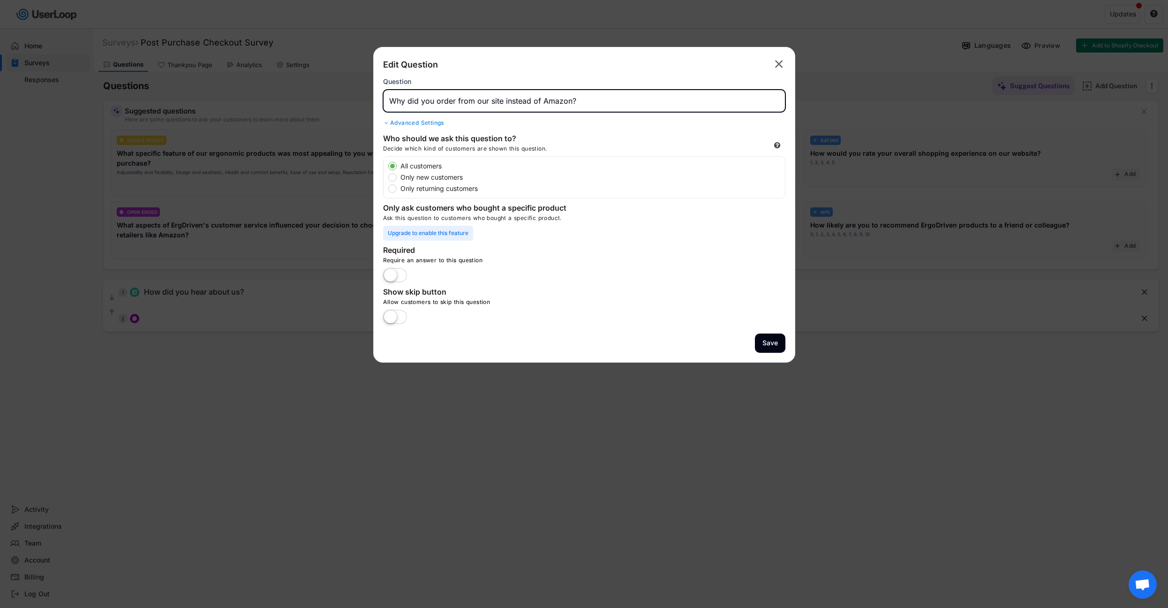
click at [645, 102] on input "input" at bounding box center [584, 101] width 402 height 23
type input "Is there anything we could do to improve your experience ordering from our site?"
drag, startPoint x: 765, startPoint y: 342, endPoint x: 774, endPoint y: 345, distance: 9.8
click at [765, 342] on button "Save" at bounding box center [770, 342] width 30 height 19
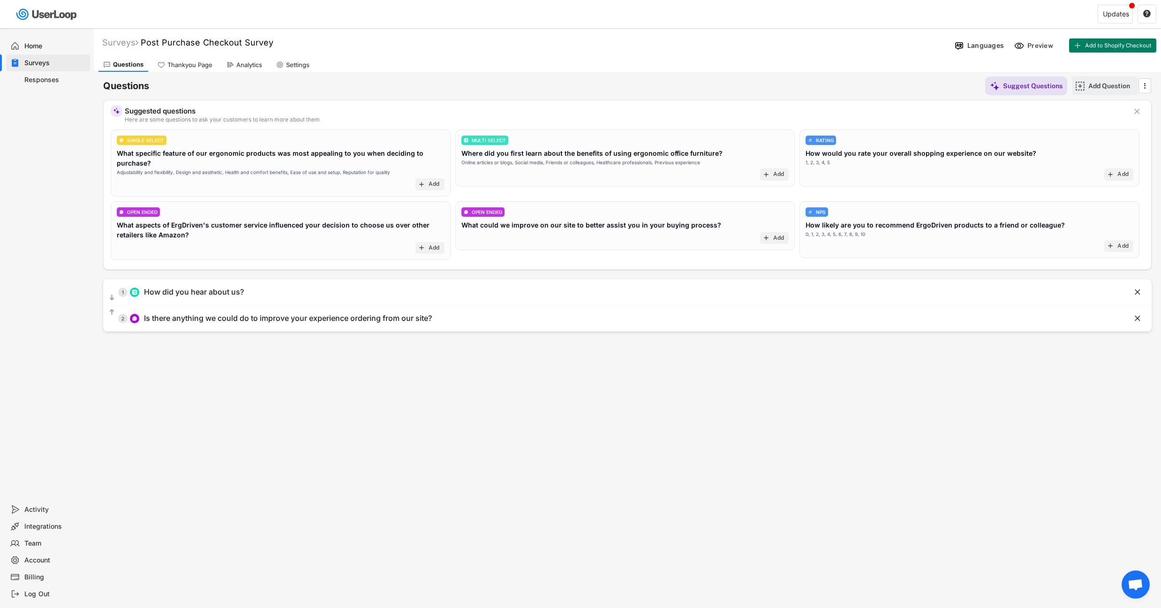
click at [1110, 83] on div "Add Question" at bounding box center [1111, 86] width 47 height 8
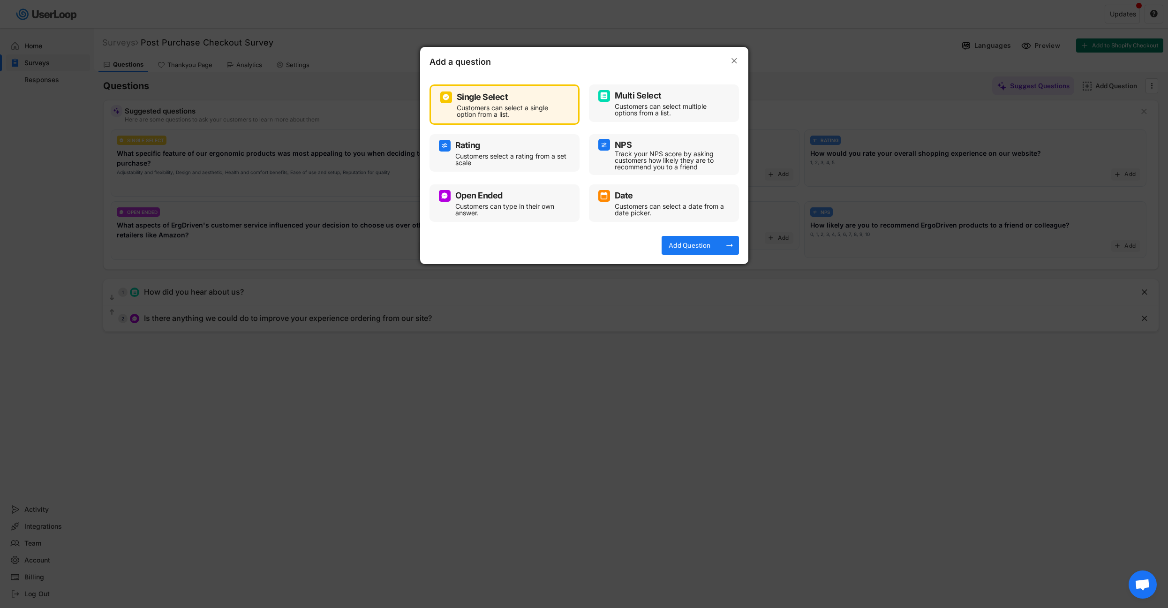
click at [518, 203] on div "Customers can type in their own answer." at bounding box center [511, 209] width 113 height 13
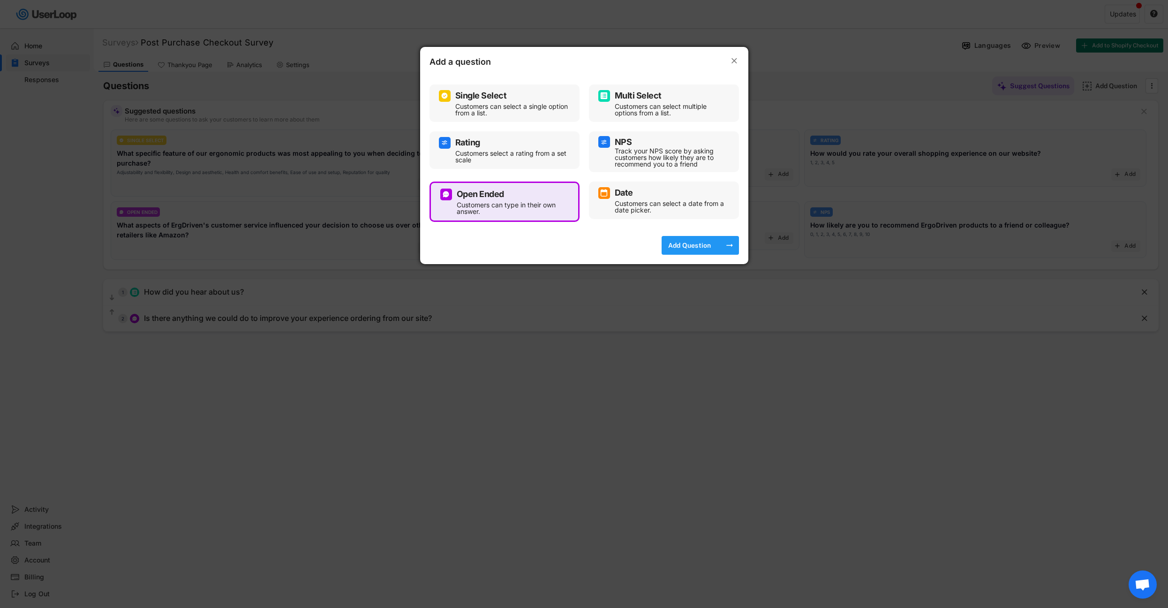
click at [702, 248] on div "Add Question" at bounding box center [689, 245] width 47 height 8
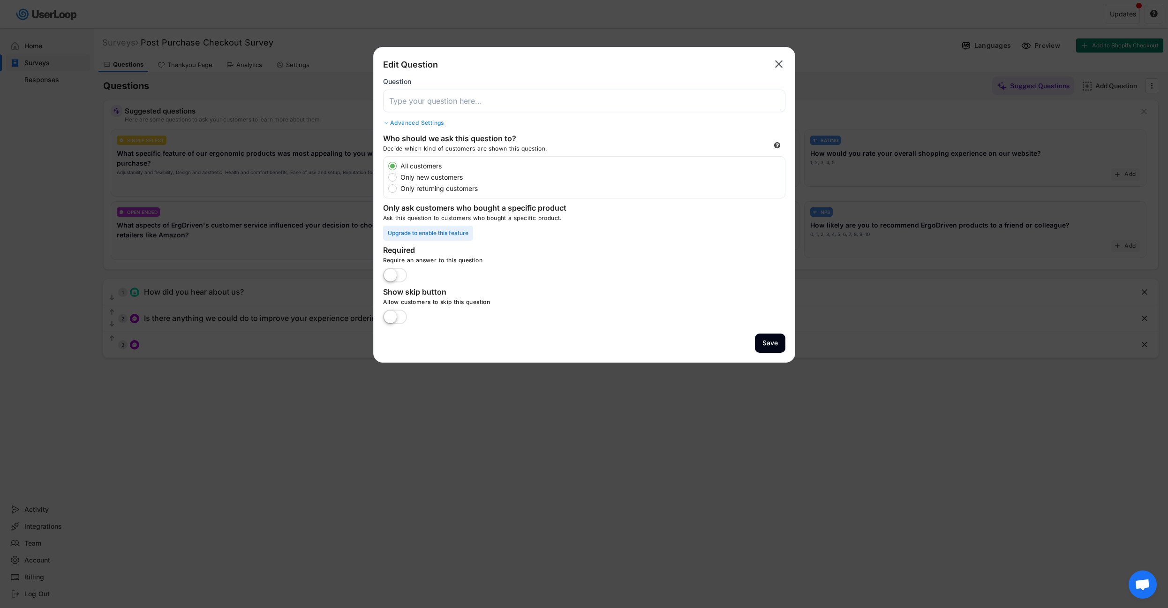
click at [508, 109] on input "input" at bounding box center [584, 101] width 402 height 23
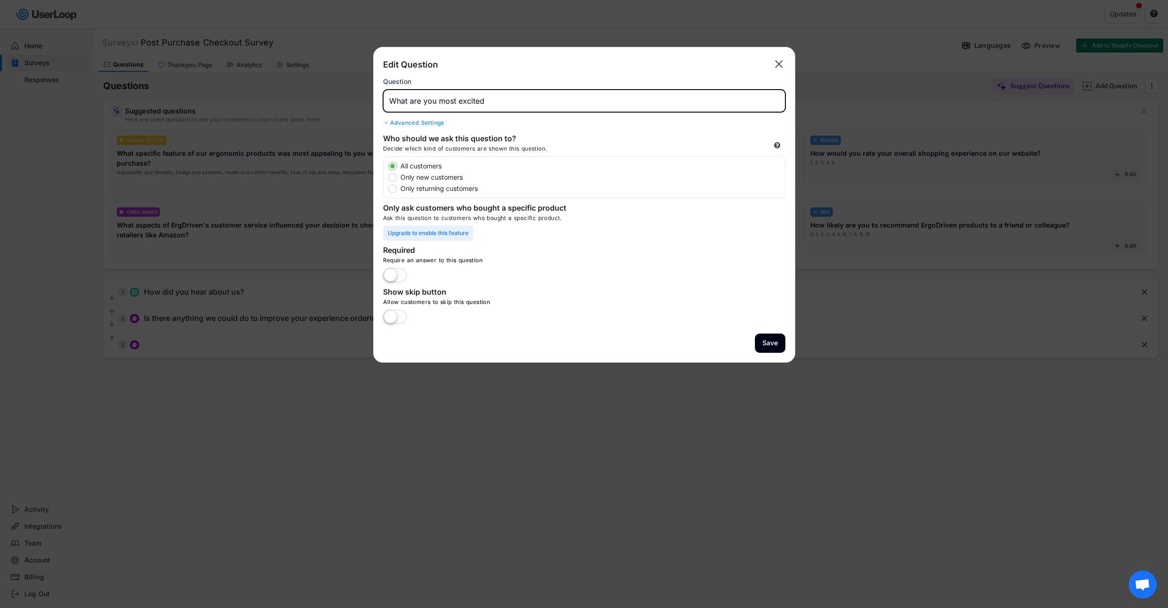
drag, startPoint x: 494, startPoint y: 101, endPoint x: 410, endPoint y: 100, distance: 83.9
click at [410, 100] on input "input" at bounding box center [584, 101] width 402 height 23
type input "What feature or benefit of the product you purchased do you find most appealing?"
click at [767, 341] on button "Save" at bounding box center [770, 342] width 30 height 19
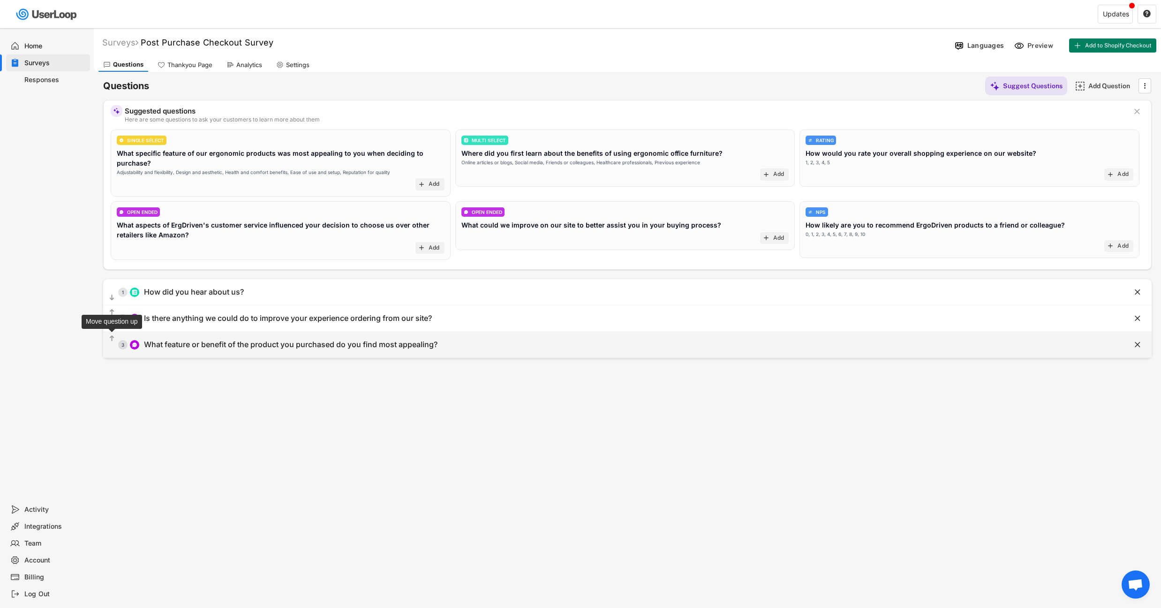
click at [110, 335] on text "" at bounding box center [112, 338] width 5 height 8
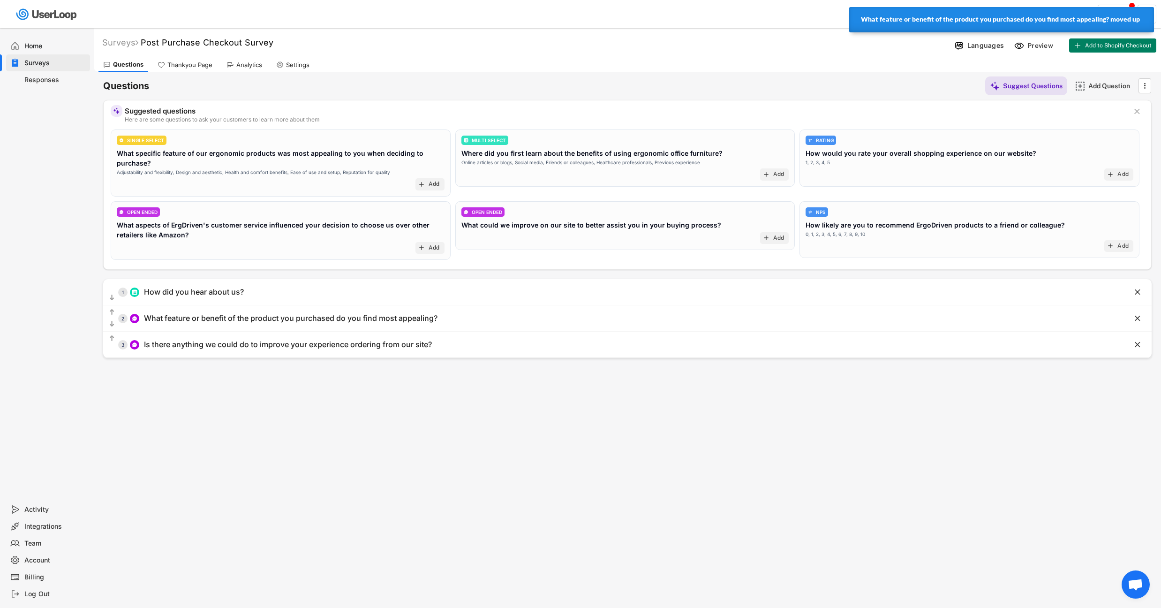
click at [418, 433] on div "Surveys Post Purchase Checkout Survey Languages Preview Add to Shopify Checkout…" at bounding box center [627, 254] width 1067 height 452
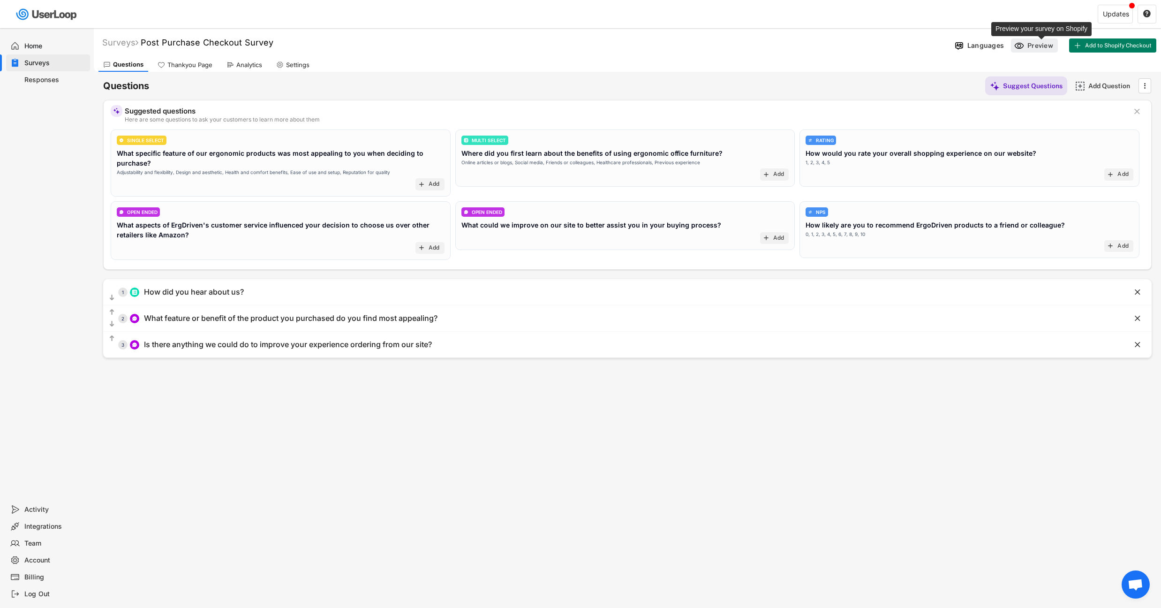
click at [1035, 47] on div "Preview" at bounding box center [1041, 45] width 28 height 8
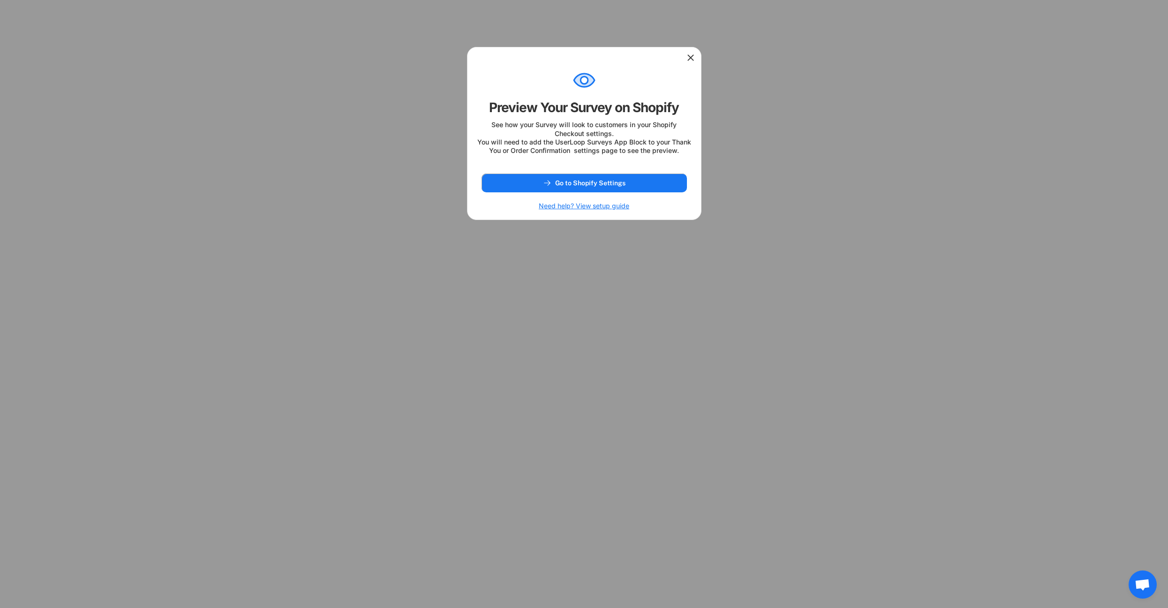
click at [692, 55] on icon at bounding box center [690, 57] width 9 height 9
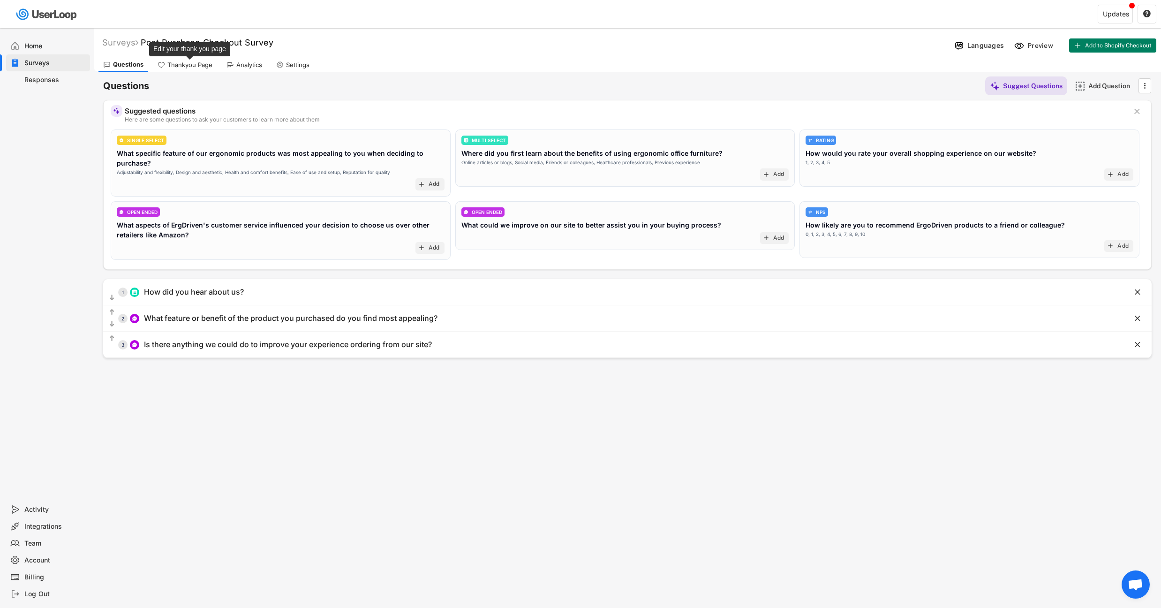
click at [191, 67] on div "Thankyou Page" at bounding box center [189, 65] width 45 height 8
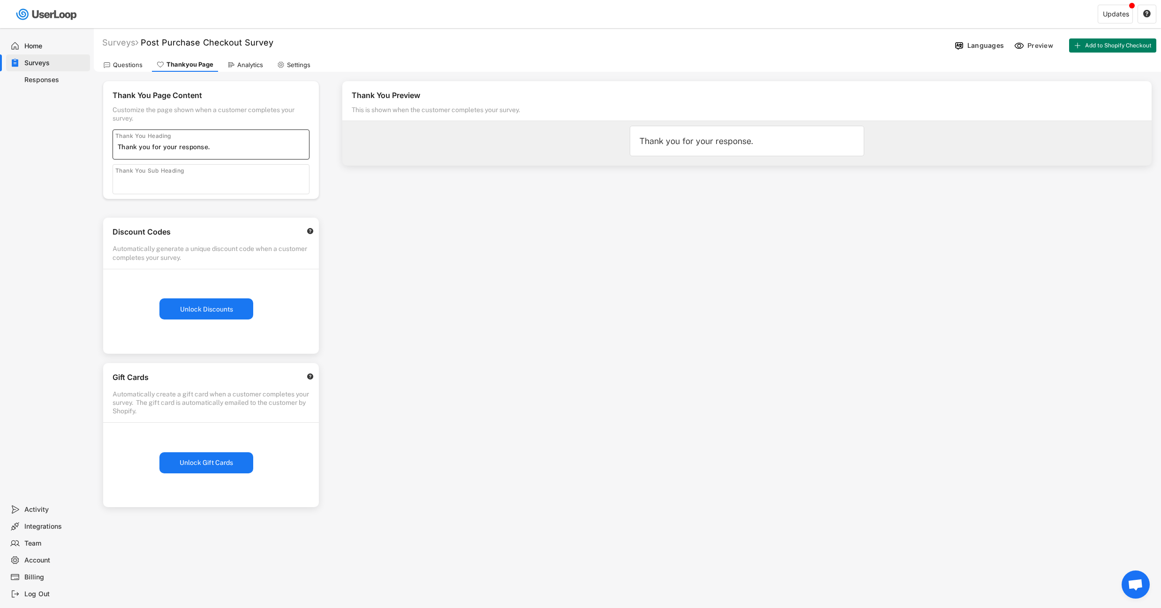
drag, startPoint x: 229, startPoint y: 147, endPoint x: 164, endPoint y: 146, distance: 65.2
click at [164, 146] on input "input" at bounding box center [213, 147] width 191 height 14
type input "Thank you for taking the time to respond!"
click at [697, 426] on div "Thank You Preview This is shown when the customer completes your survey. Thank …" at bounding box center [747, 268] width 828 height 392
click at [298, 64] on div "Settings" at bounding box center [298, 65] width 23 height 8
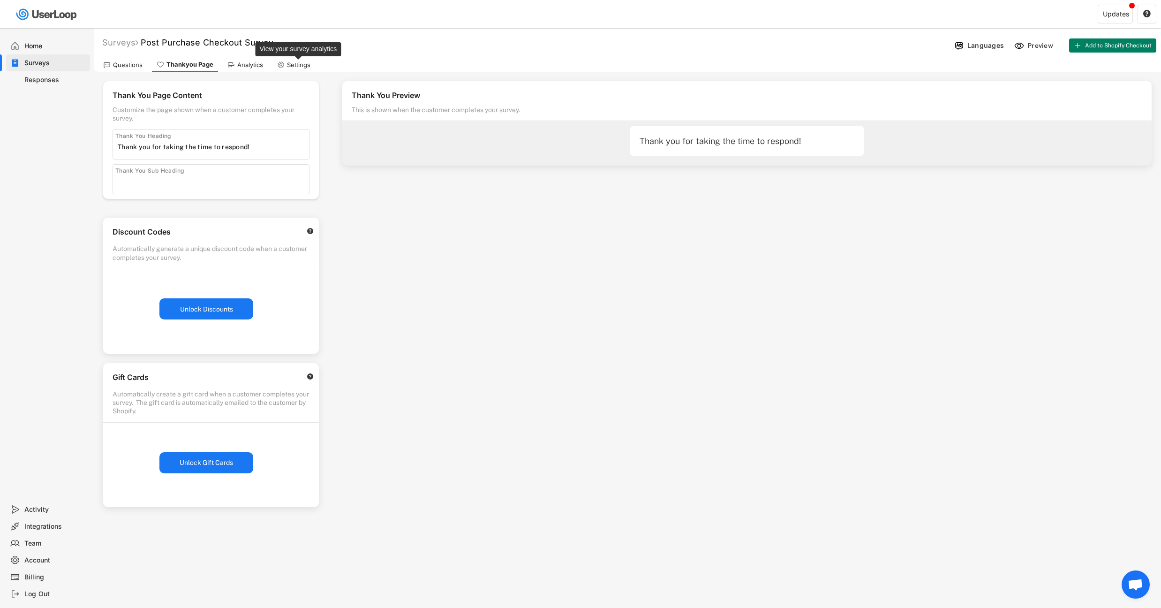
select select ""weekly""
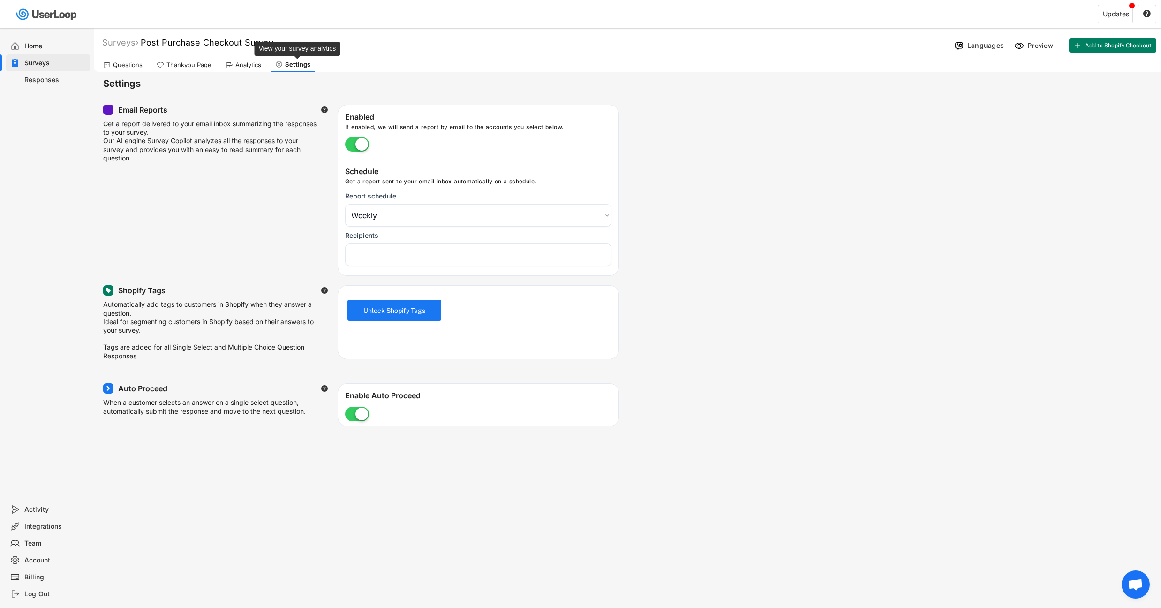
select select "1348695171700984260__LOOKUP__1757522068685x486579741872473540"
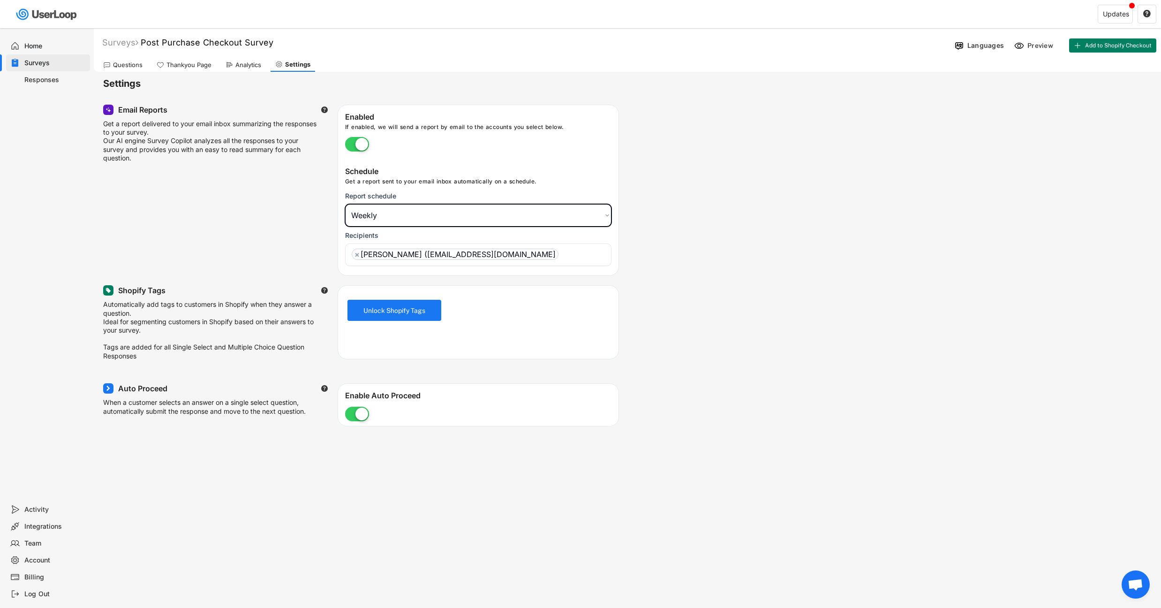
select select ""daily""
click at [863, 298] on div "Shopify Tags  Automatically add tags to customers in Shopify when they answer …" at bounding box center [627, 324] width 1048 height 79
click at [250, 65] on div "Analytics" at bounding box center [248, 65] width 26 height 8
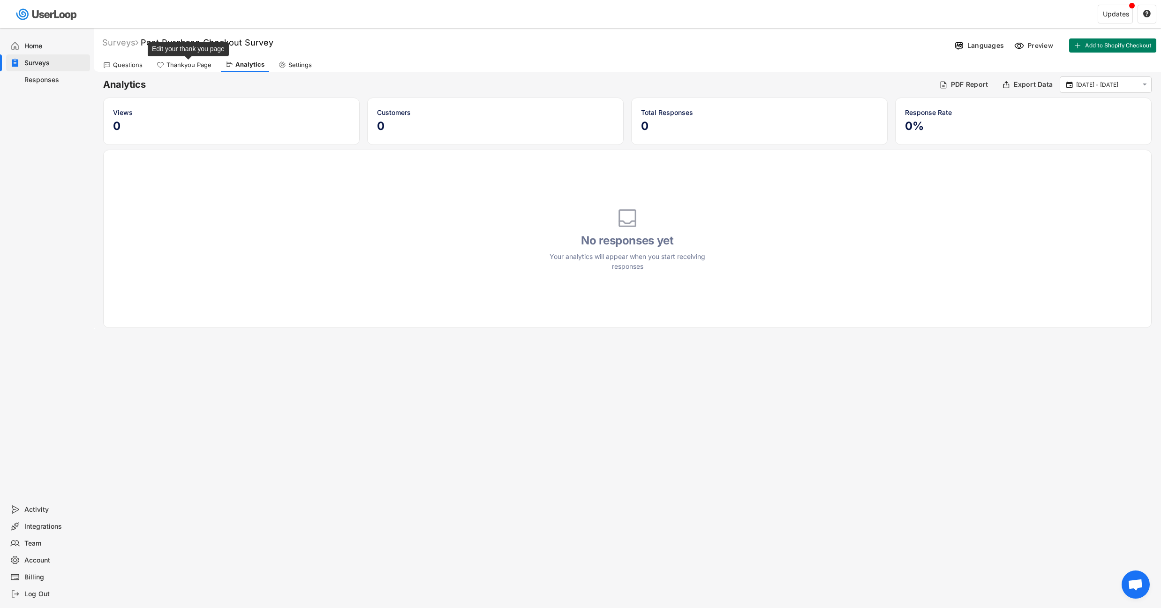
click at [197, 64] on div "Thankyou Page" at bounding box center [188, 65] width 45 height 8
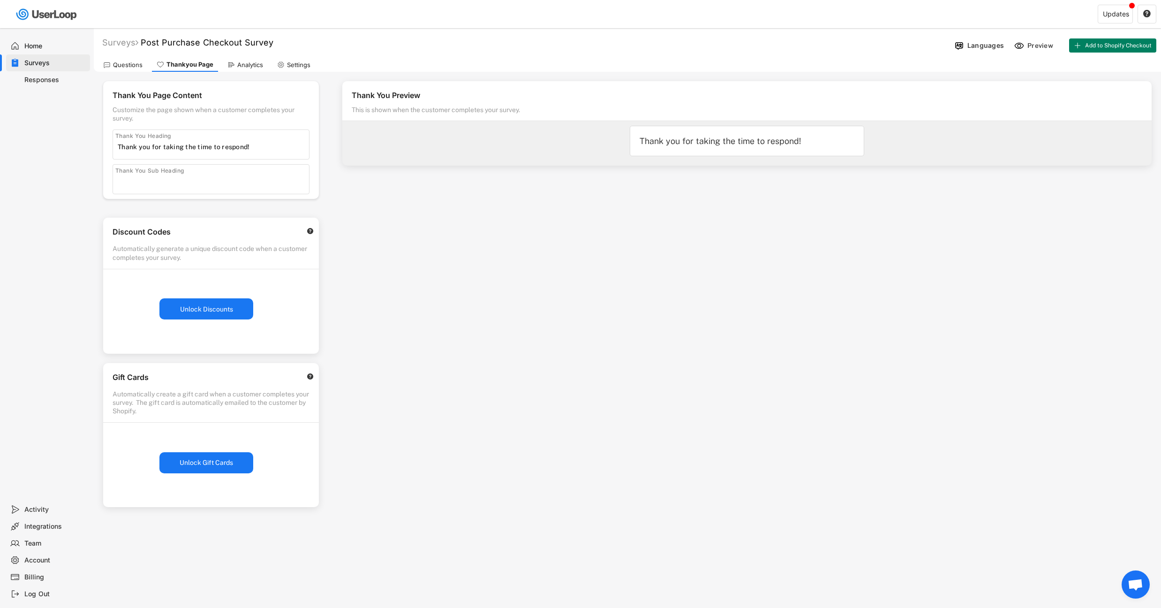
click at [131, 66] on div "Questions" at bounding box center [128, 65] width 30 height 8
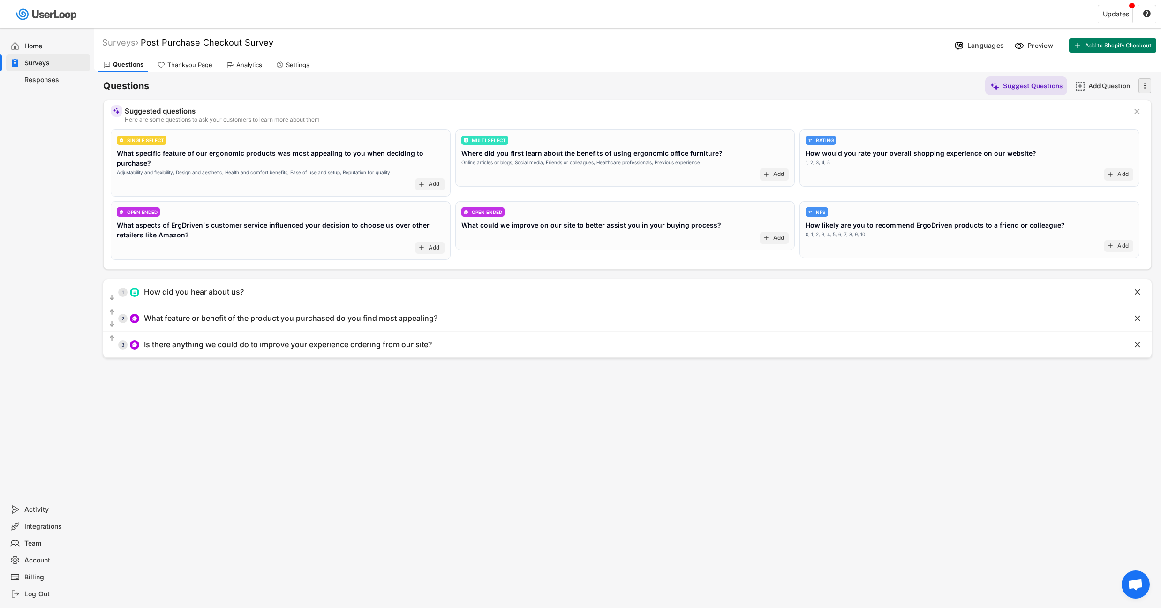
click at [1143, 89] on icon "" at bounding box center [1144, 86] width 9 height 14
click at [1146, 87] on icon "" at bounding box center [1144, 86] width 9 height 14
click at [683, 467] on div "Surveys Post Purchase Checkout Survey Languages Preview Add to Shopify Checkout…" at bounding box center [627, 254] width 1067 height 452
click at [55, 48] on div "Home" at bounding box center [55, 46] width 62 height 9
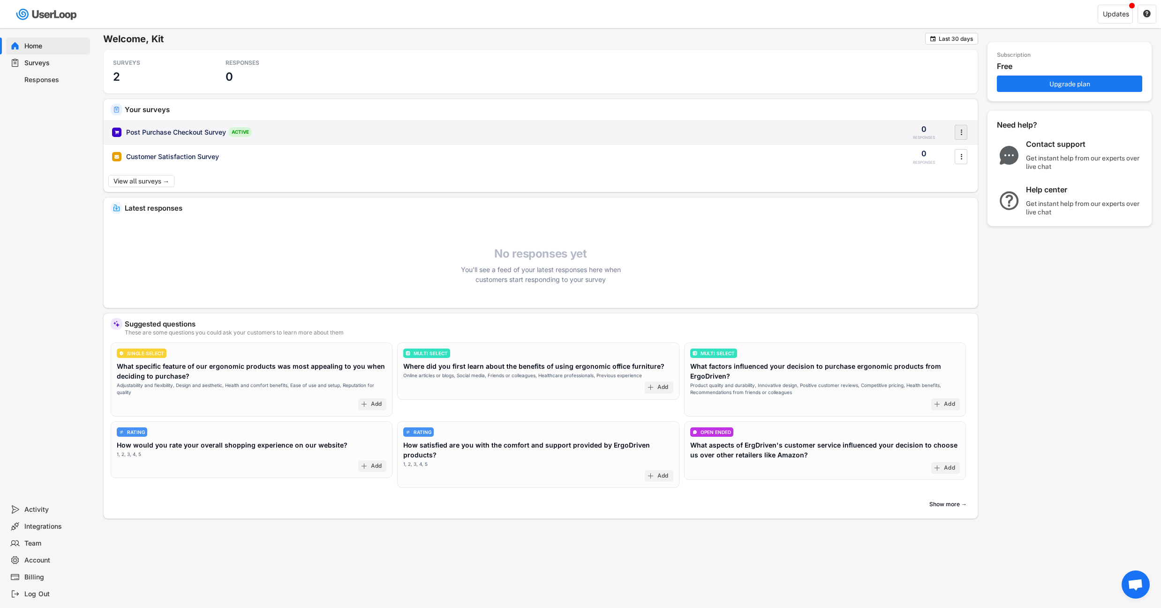
click at [960, 133] on icon "" at bounding box center [960, 132] width 9 height 14
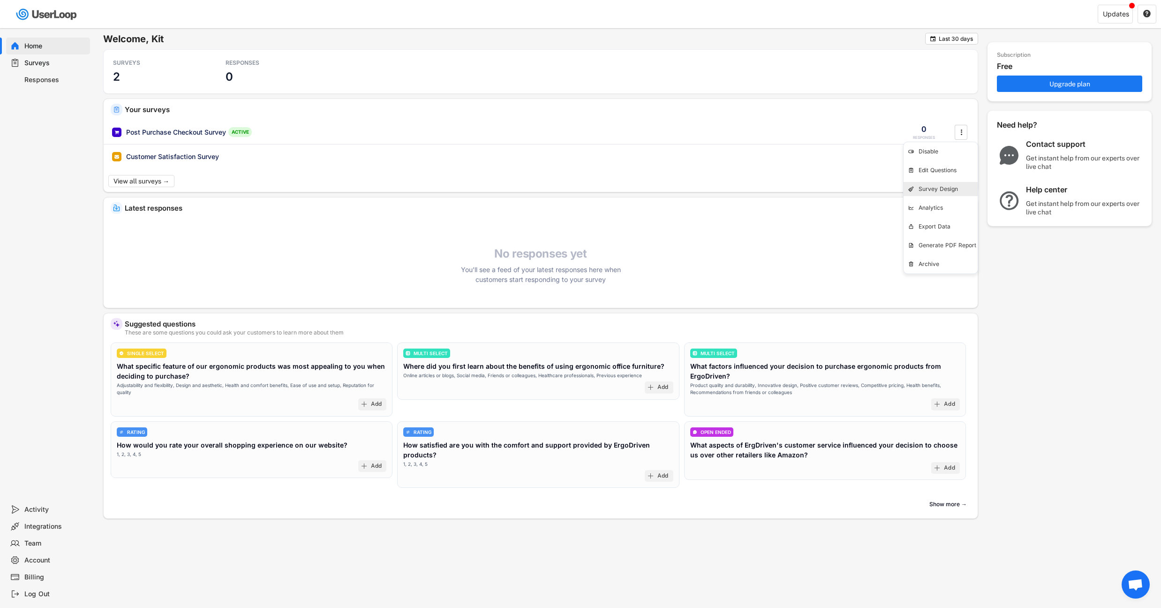
click at [949, 188] on div "Survey Design" at bounding box center [947, 189] width 59 height 8
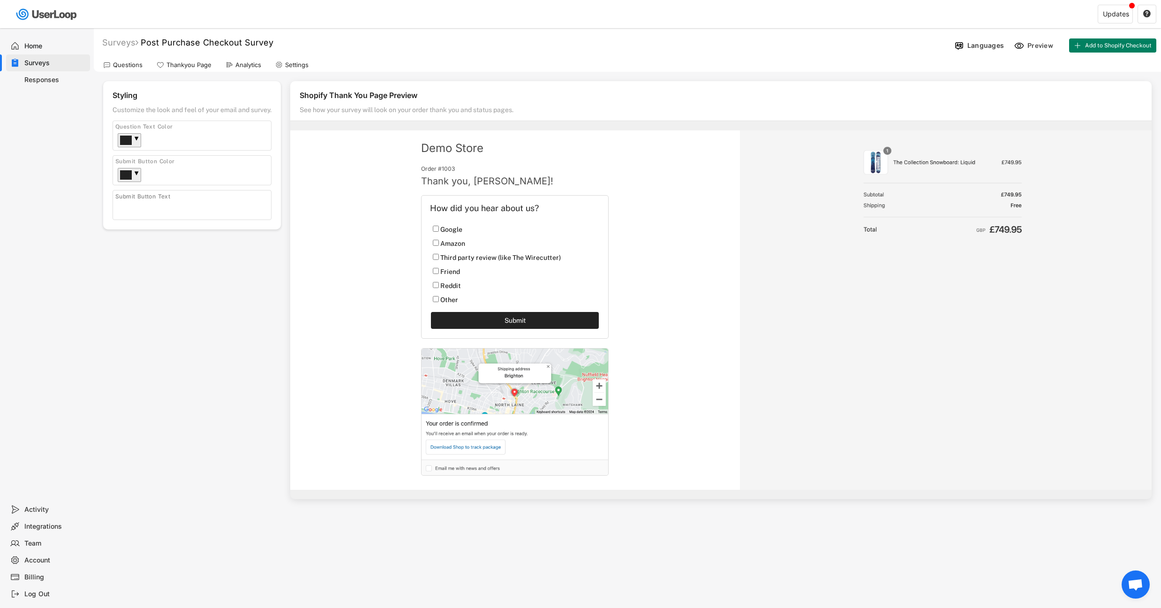
scroll to position [2, 0]
click at [126, 137] on div at bounding box center [125, 138] width 11 height 8
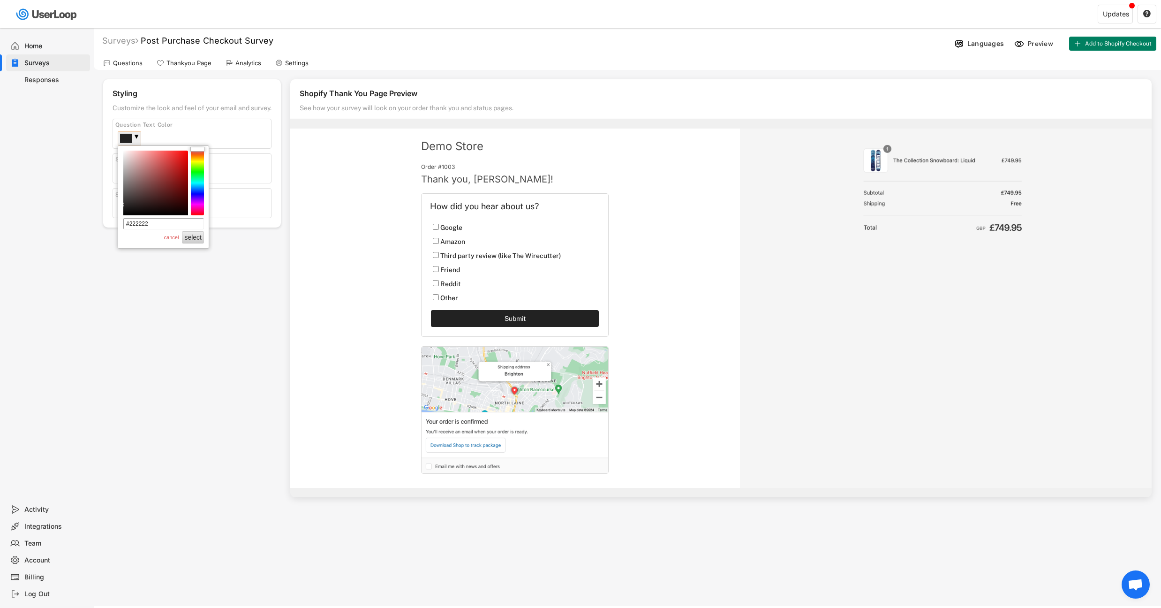
click at [197, 173] on div at bounding box center [197, 182] width 13 height 65
click at [197, 239] on button "select" at bounding box center [193, 237] width 22 height 12
click at [255, 312] on div "Styling Customize the look and feel of your email and survey. Logo Click to upl…" at bounding box center [627, 288] width 1048 height 418
click at [131, 138] on div at bounding box center [126, 138] width 12 height 9
click at [196, 176] on div at bounding box center [197, 182] width 13 height 65
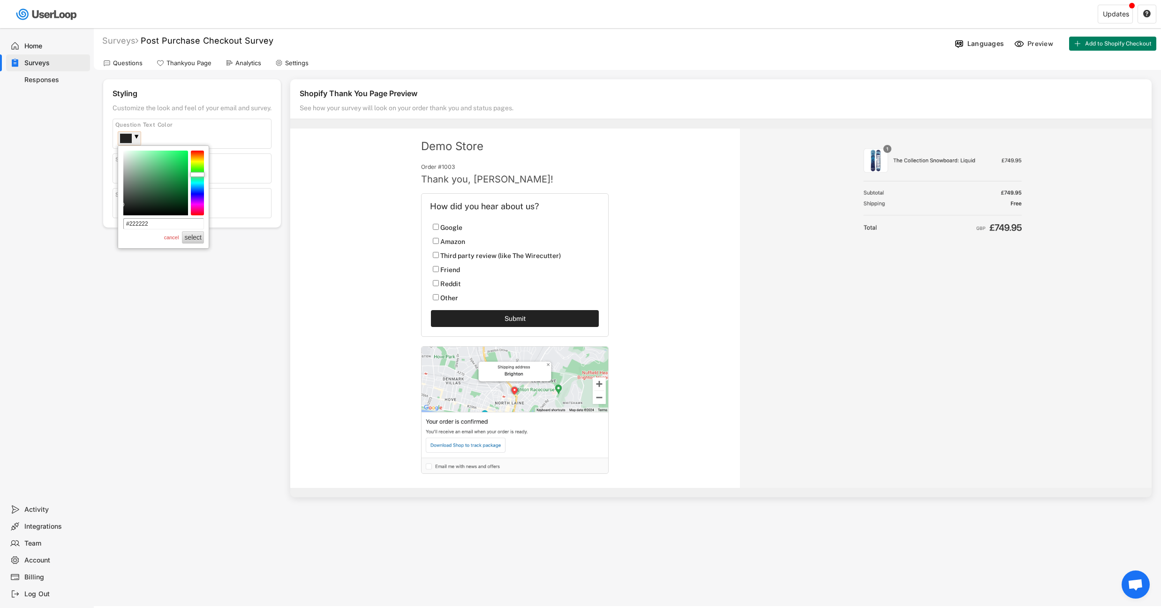
type input "#349556"
click at [165, 177] on div at bounding box center [155, 182] width 65 height 65
click at [188, 236] on button "select" at bounding box center [193, 237] width 22 height 12
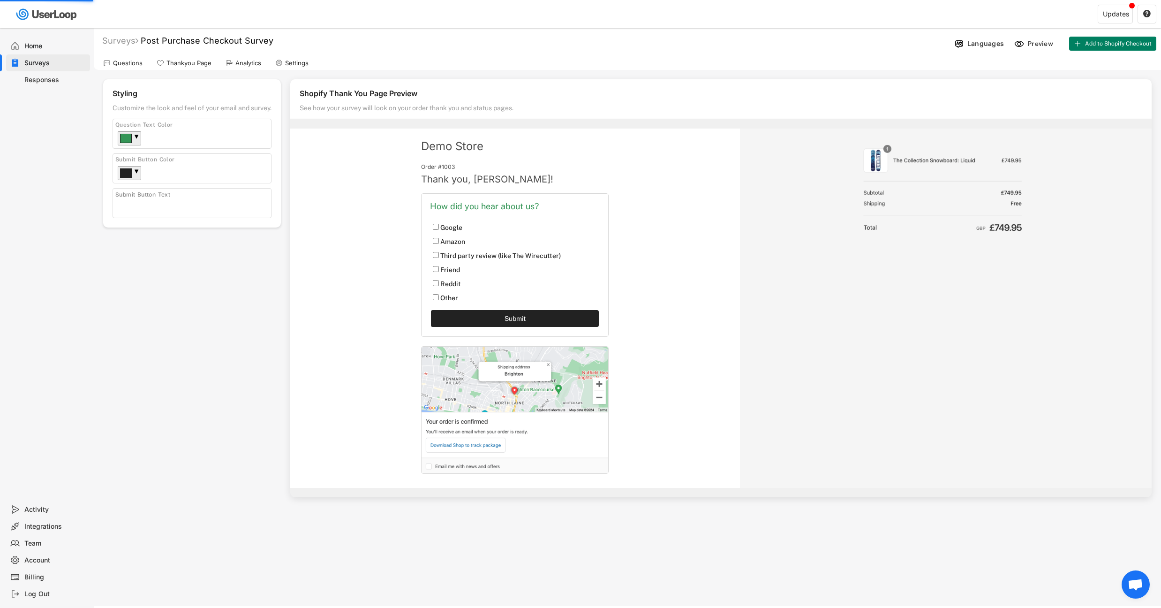
click at [220, 293] on div "Styling Customize the look and feel of your email and survey. Logo Click to upl…" at bounding box center [627, 288] width 1048 height 418
click at [130, 140] on div at bounding box center [125, 138] width 11 height 8
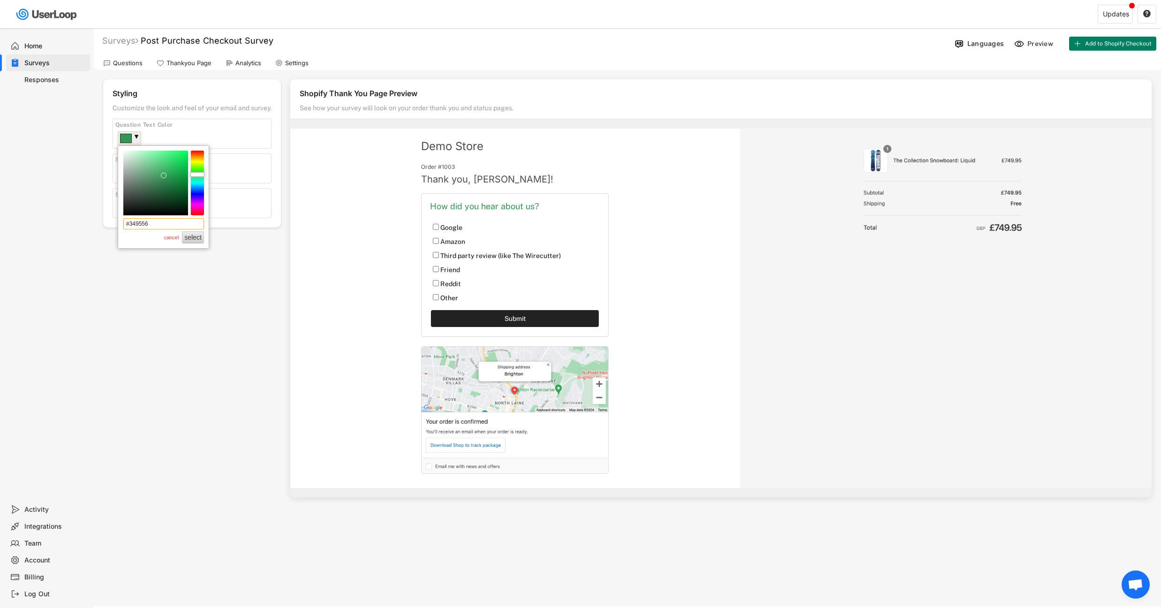
drag, startPoint x: 161, startPoint y: 225, endPoint x: 129, endPoint y: 222, distance: 32.0
click at [129, 222] on input "#349556" at bounding box center [163, 223] width 81 height 11
type input "#222222"
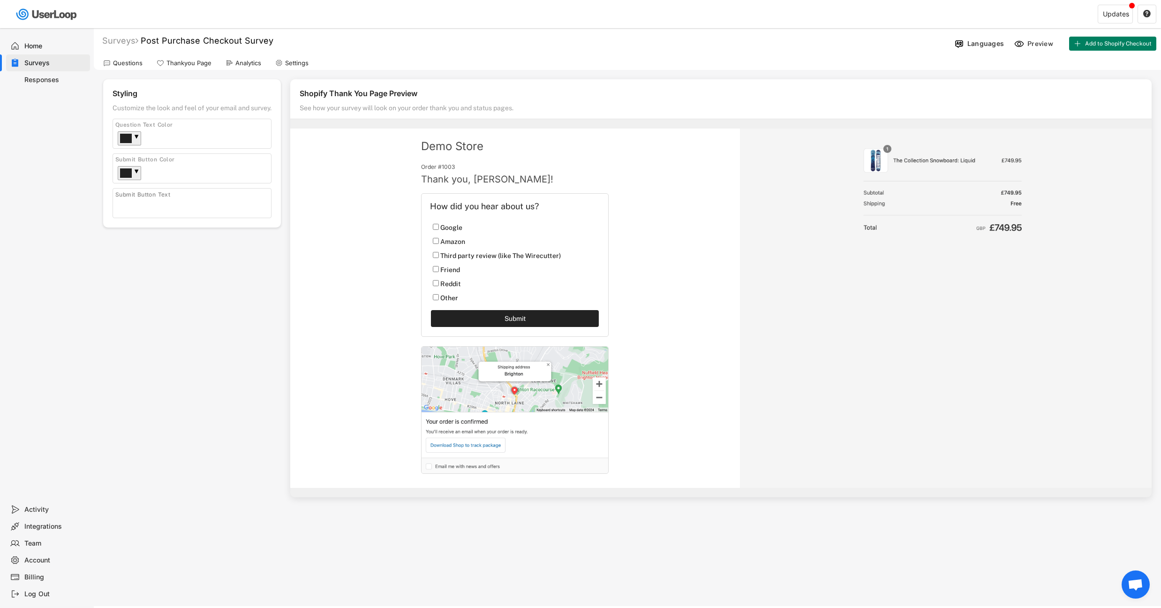
click at [232, 314] on div "Styling Customize the look and feel of your email and survey. Logo Click to upl…" at bounding box center [627, 288] width 1048 height 418
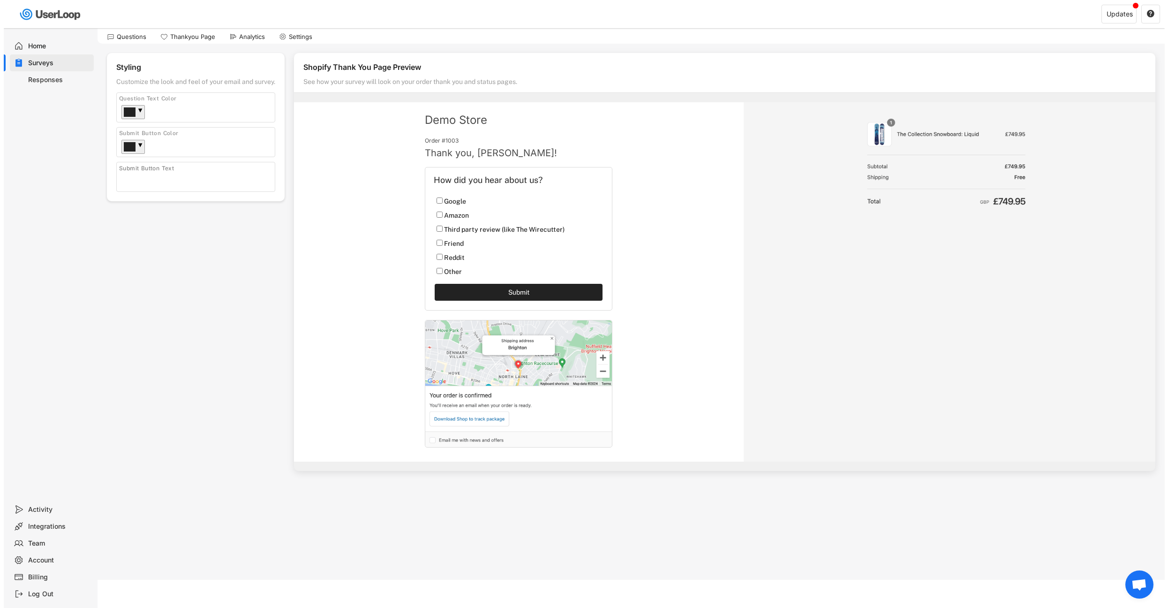
scroll to position [0, 0]
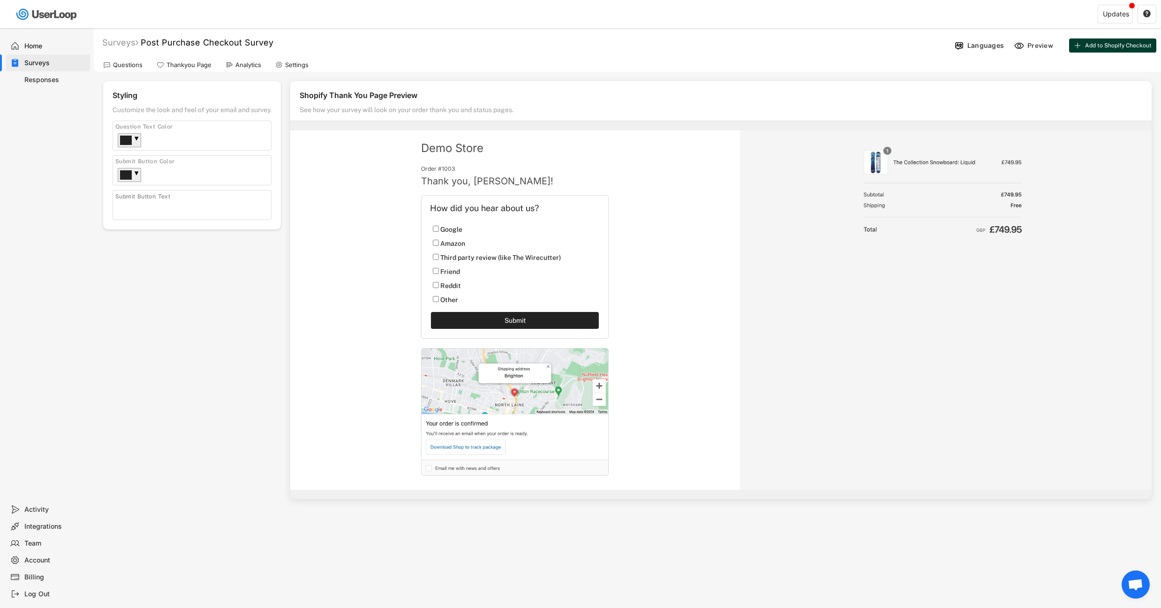
click at [1128, 43] on span "Add to Shopify Checkout" at bounding box center [1118, 46] width 67 height 6
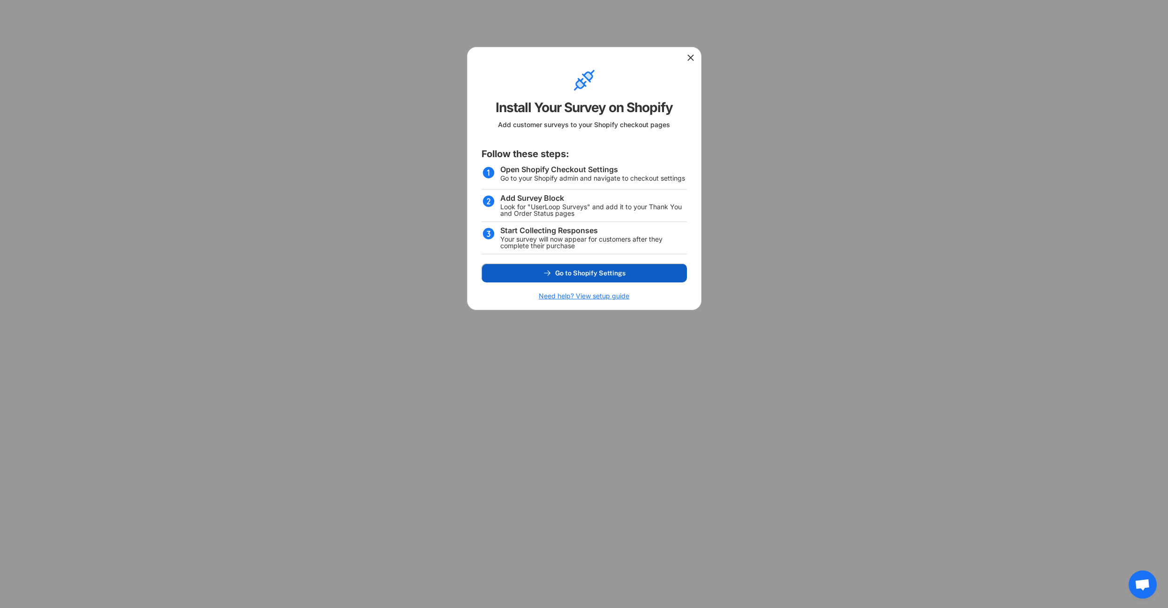
click at [599, 272] on span "Go to Shopify Settings" at bounding box center [590, 273] width 70 height 7
